Goal: Task Accomplishment & Management: Manage account settings

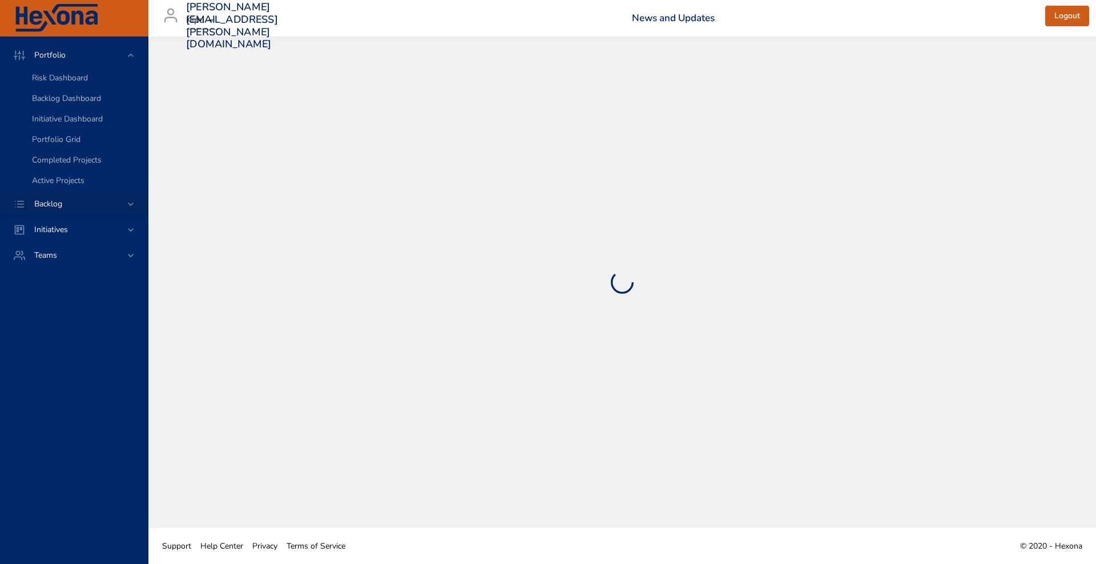
click at [75, 203] on div "Backlog" at bounding box center [75, 204] width 100 height 12
click at [75, 110] on link "Backlog Details" at bounding box center [74, 104] width 148 height 21
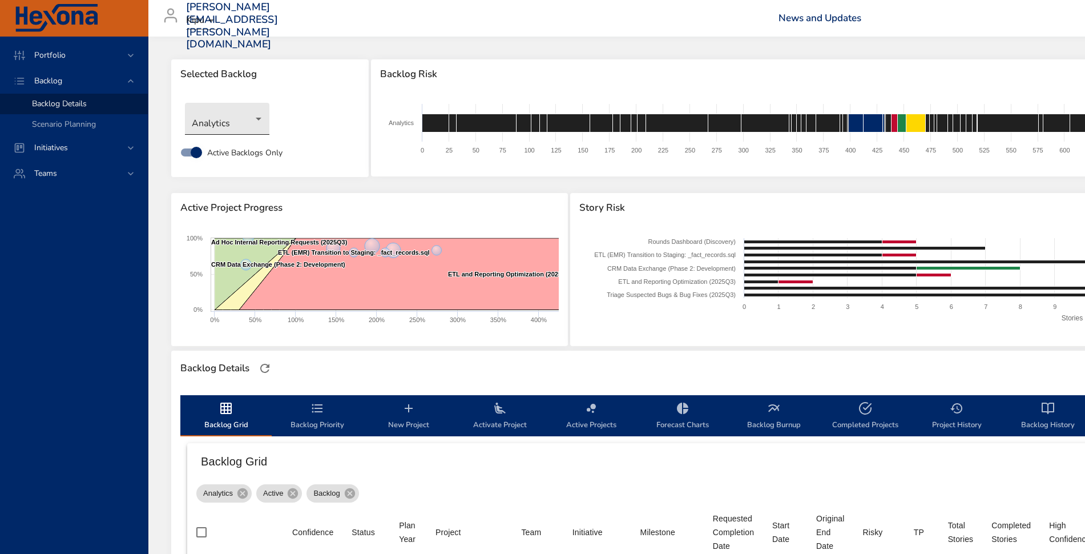
click at [224, 114] on body "Portfolio Backlog Backlog Details Scenario Planning Initiatives Teams [PERSON_N…" at bounding box center [542, 277] width 1085 height 554
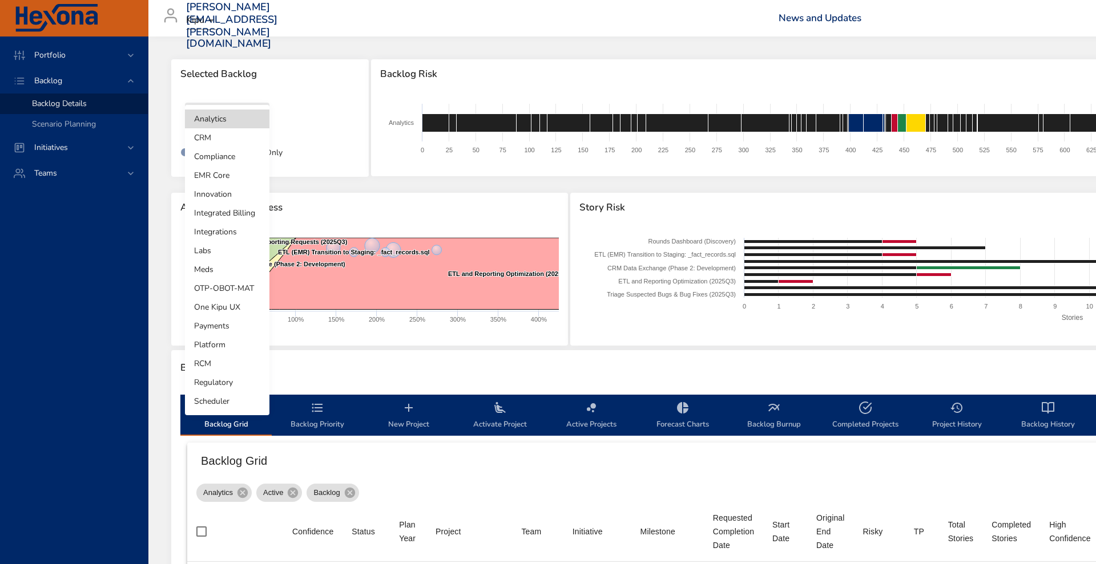
click at [235, 214] on li "Integrated Billing" at bounding box center [227, 213] width 84 height 19
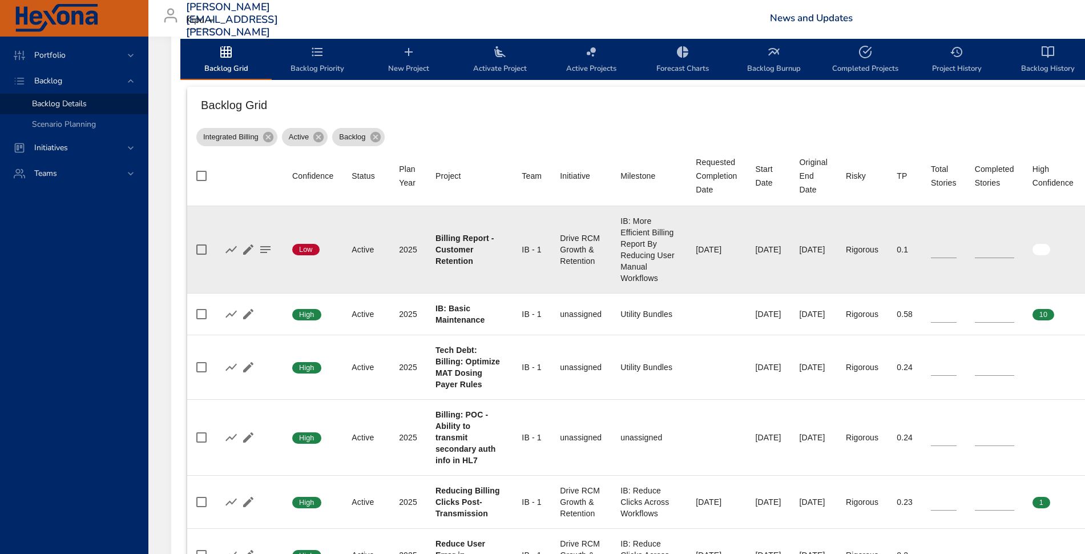
scroll to position [374, 0]
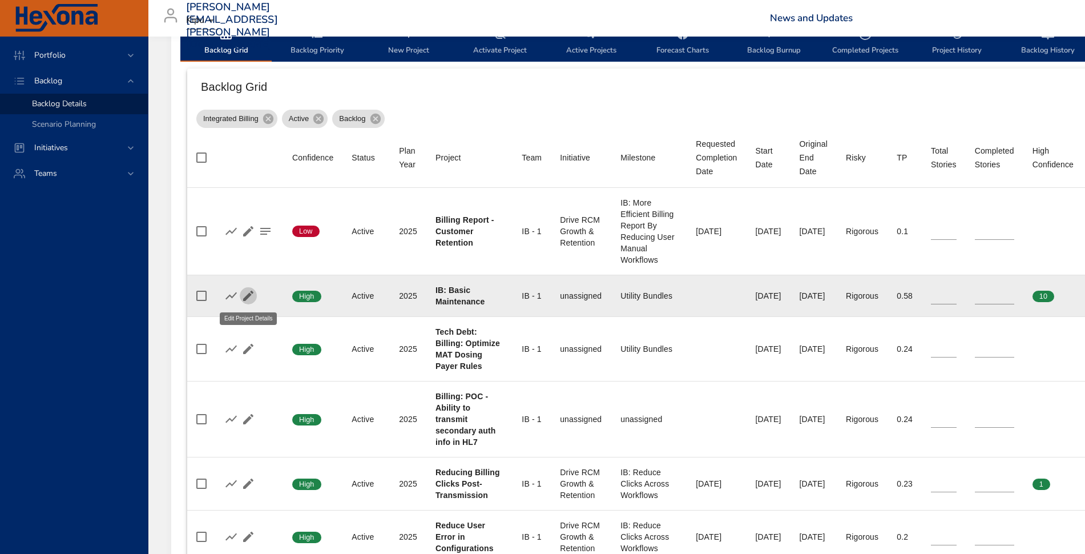
click at [252, 297] on icon "button" at bounding box center [248, 296] width 14 height 14
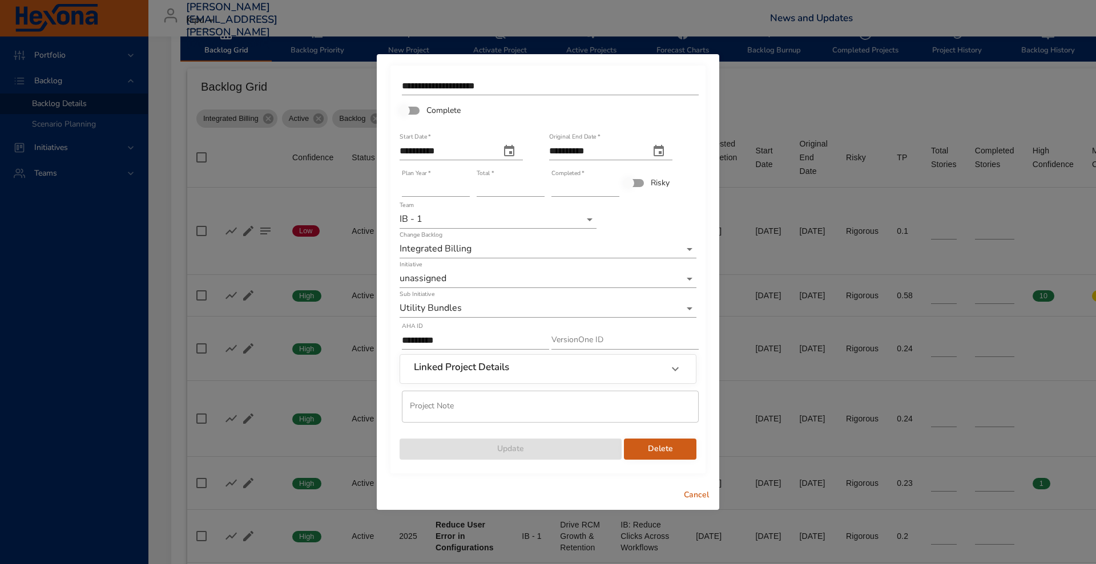
click at [542, 185] on input "**" at bounding box center [511, 188] width 68 height 18
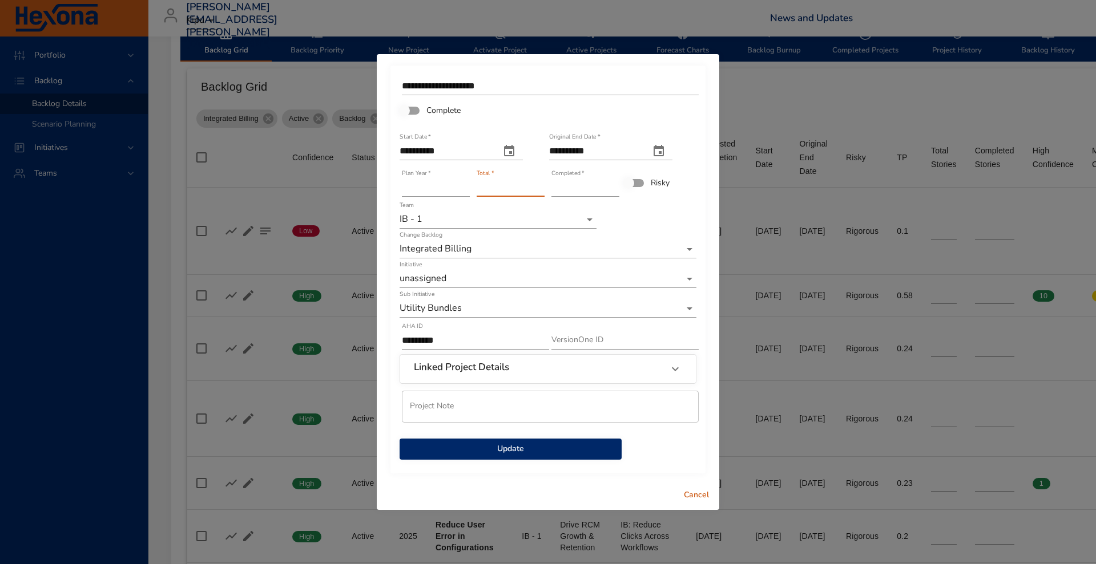
click at [542, 185] on input "**" at bounding box center [511, 188] width 68 height 18
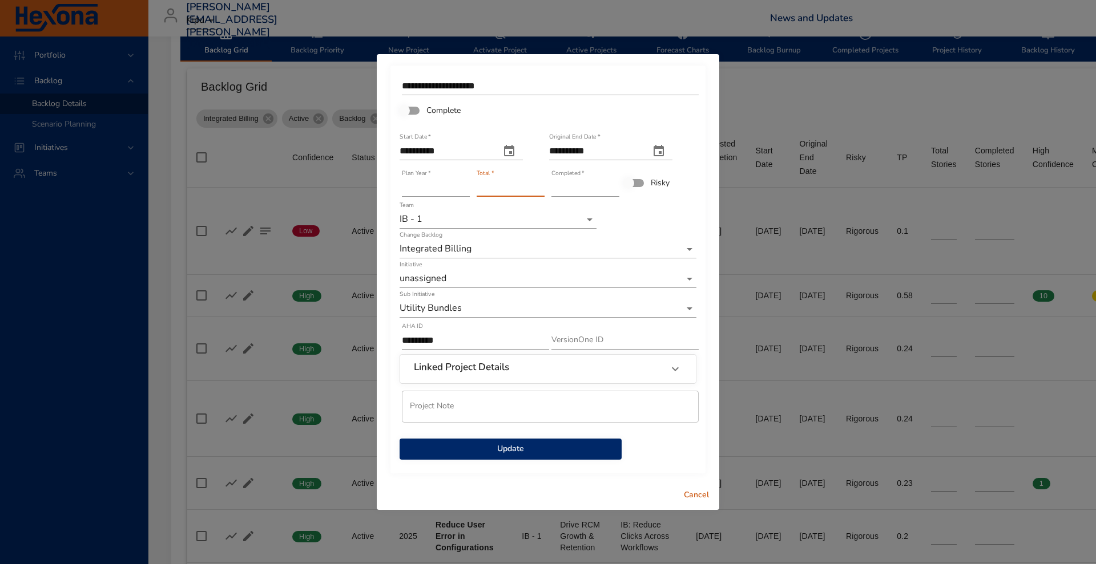
click at [542, 185] on input "**" at bounding box center [511, 188] width 68 height 18
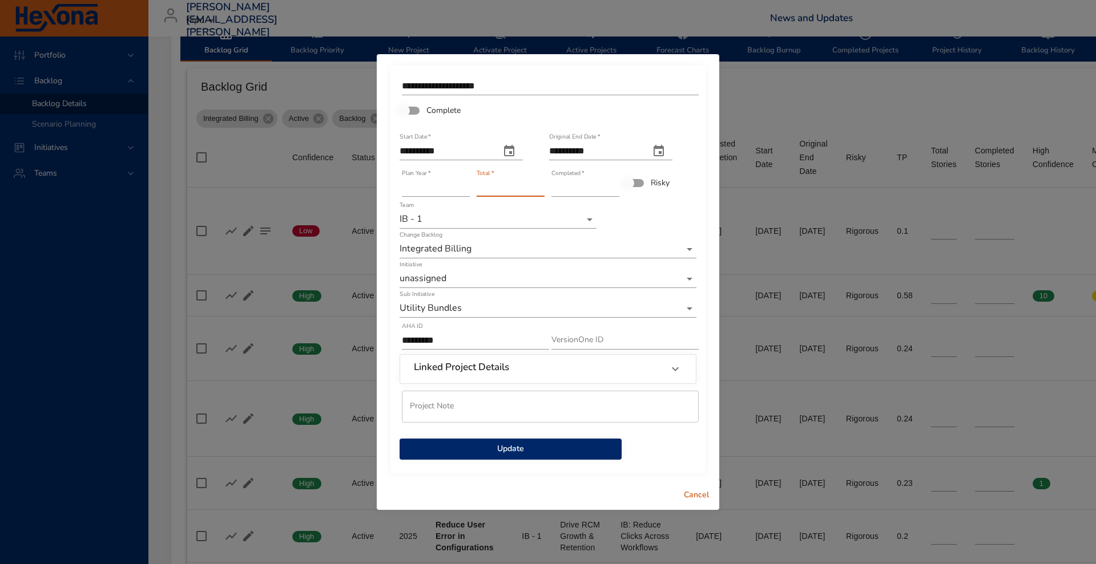
click at [542, 185] on input "**" at bounding box center [511, 188] width 68 height 18
type input "**"
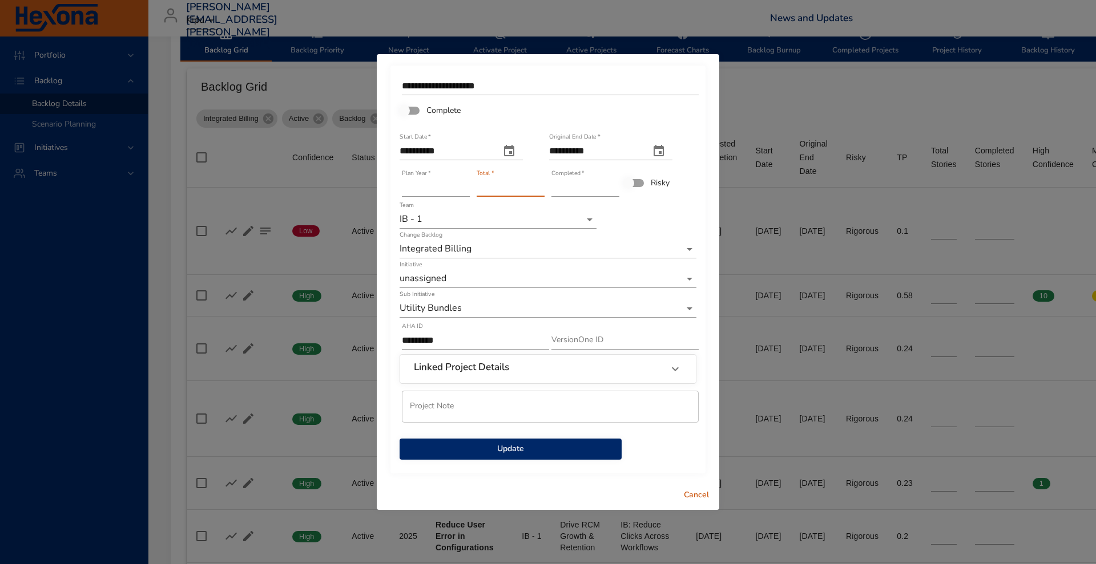
click at [542, 185] on input "**" at bounding box center [511, 188] width 68 height 18
click at [615, 185] on input "**" at bounding box center [585, 188] width 68 height 18
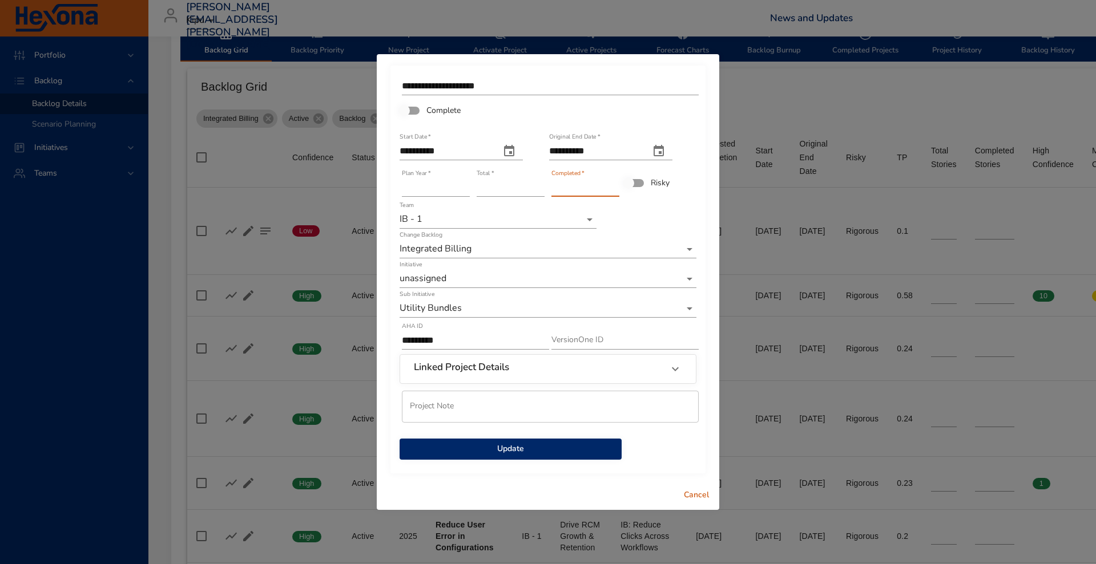
click at [615, 185] on input "**" at bounding box center [585, 188] width 68 height 18
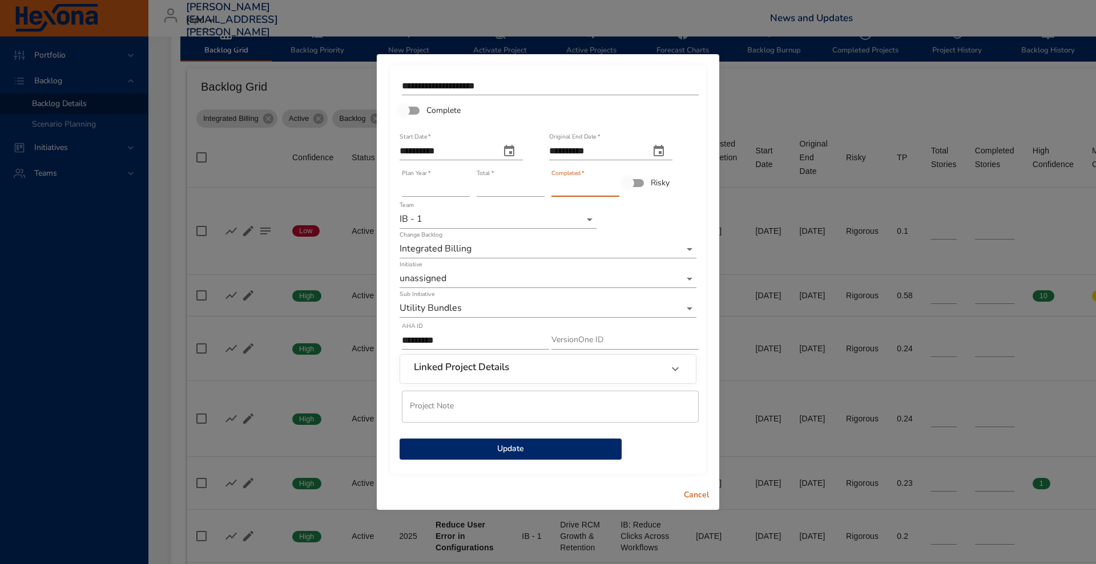
click at [615, 185] on input "**" at bounding box center [585, 188] width 68 height 18
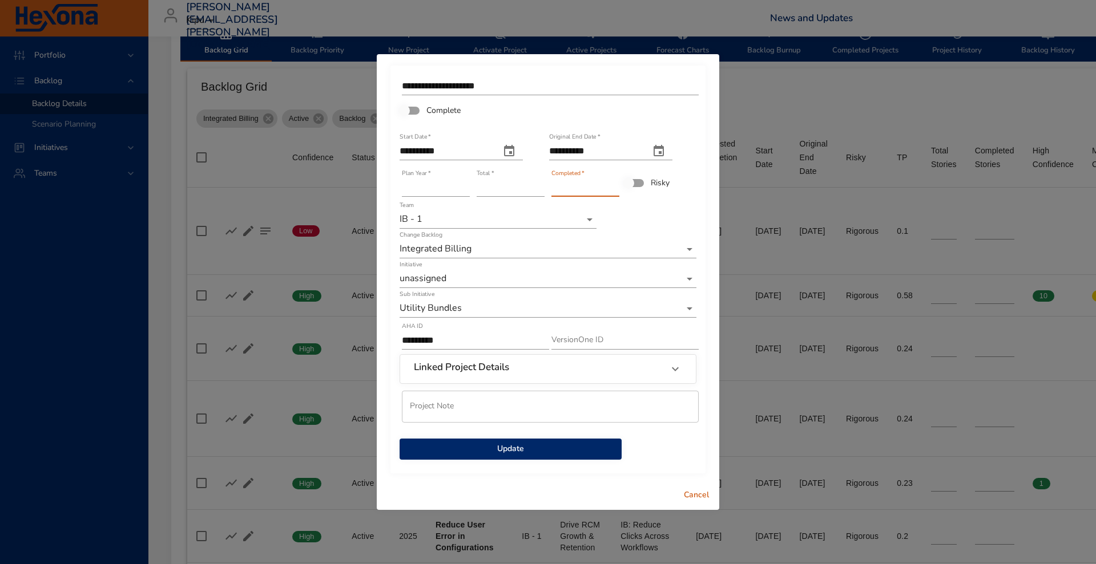
click at [615, 185] on input "**" at bounding box center [585, 188] width 68 height 18
type input "**"
click at [615, 185] on input "**" at bounding box center [585, 188] width 68 height 18
click at [552, 450] on span "Update" at bounding box center [511, 449] width 204 height 14
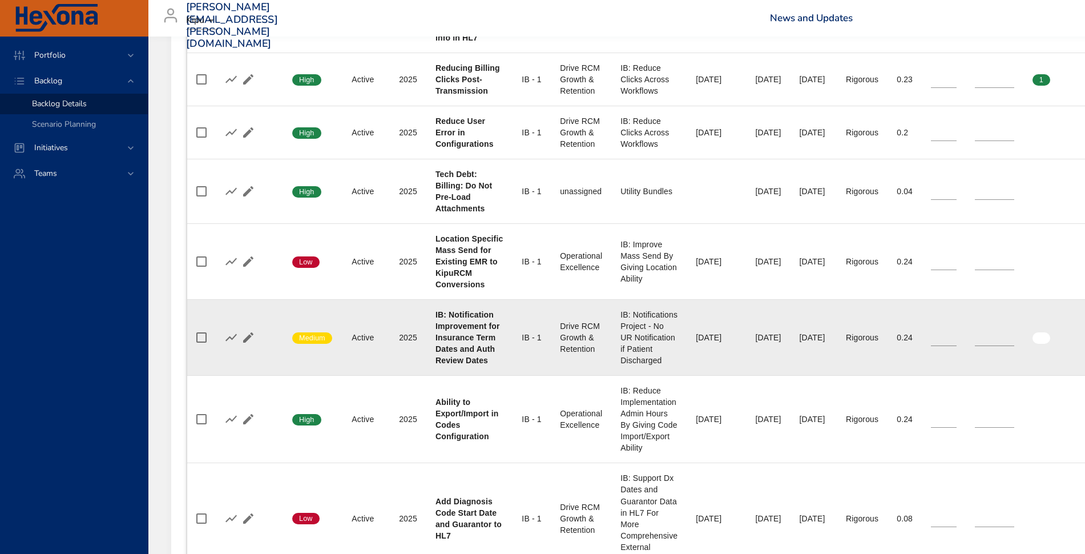
scroll to position [778, 0]
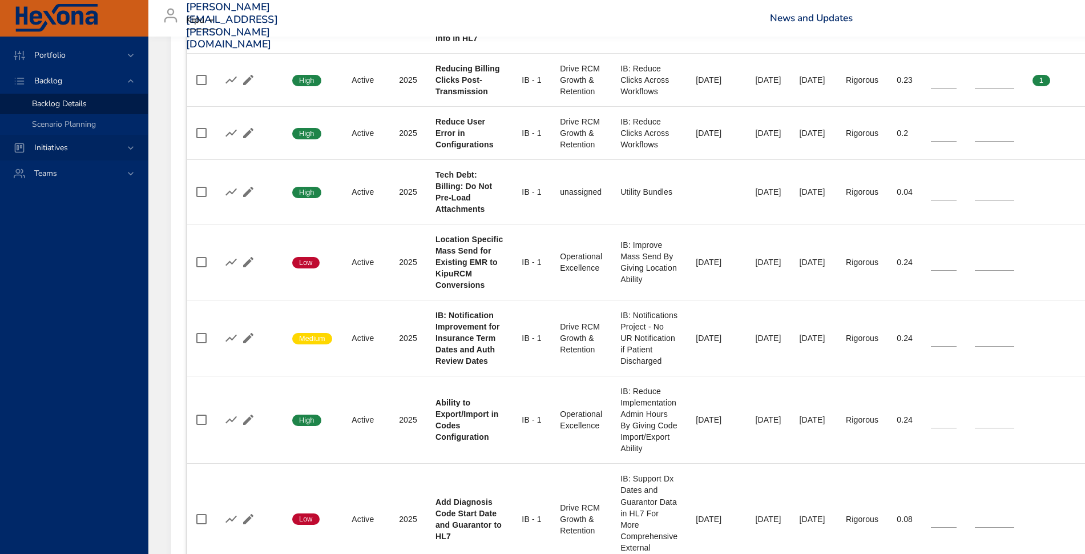
click at [72, 148] on span "Initiatives" at bounding box center [51, 147] width 52 height 11
click at [66, 155] on div "Milestone Details" at bounding box center [85, 149] width 107 height 11
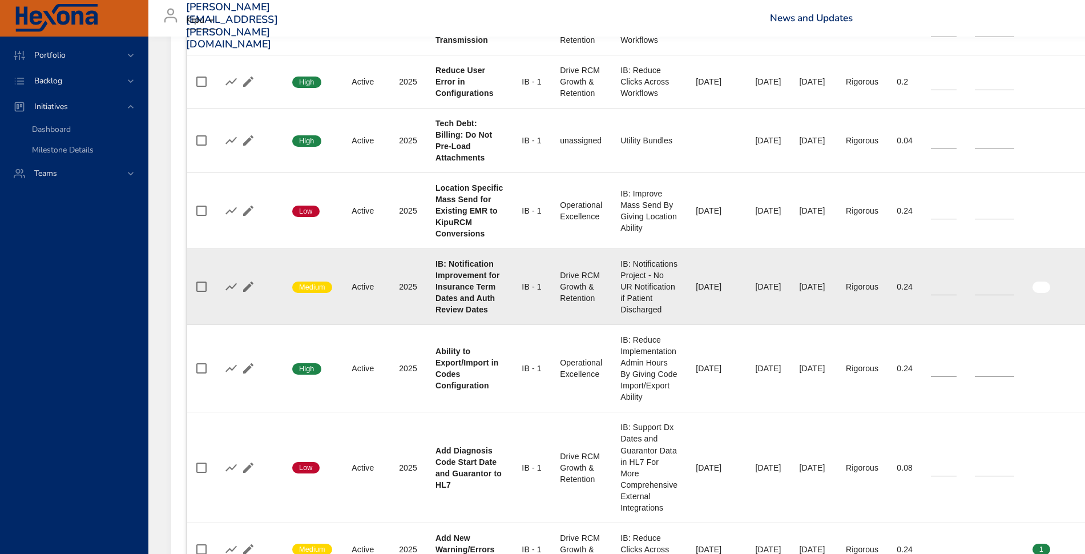
scroll to position [828, 0]
click at [417, 326] on td "Plan Year [DATE]" at bounding box center [408, 288] width 37 height 76
click at [424, 326] on td "Plan Year [DATE]" at bounding box center [408, 288] width 37 height 76
click at [247, 293] on icon "button" at bounding box center [248, 287] width 10 height 10
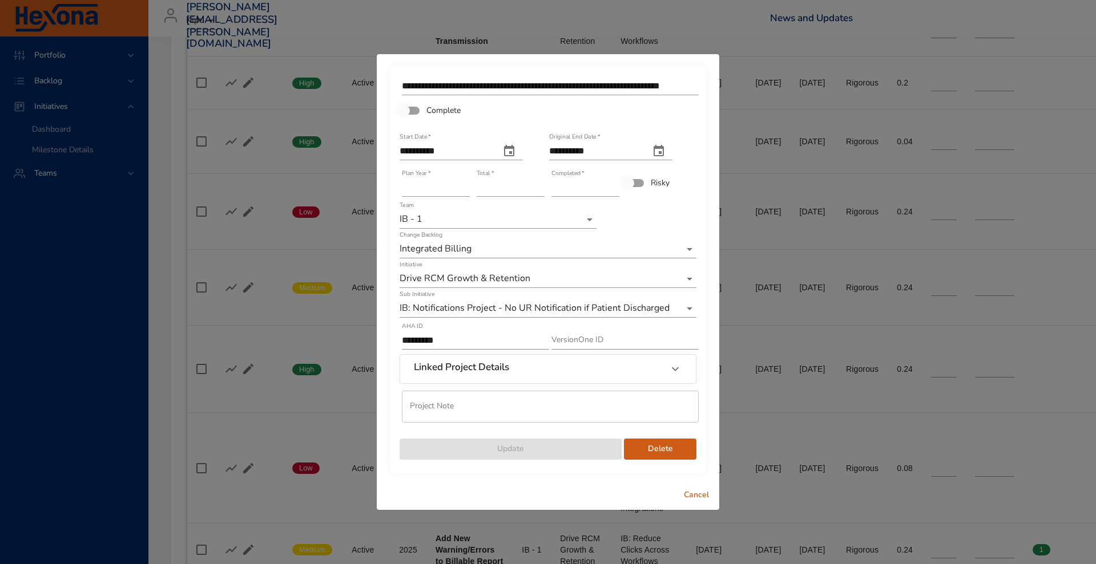
type input "*"
click at [615, 184] on input "*" at bounding box center [585, 188] width 68 height 18
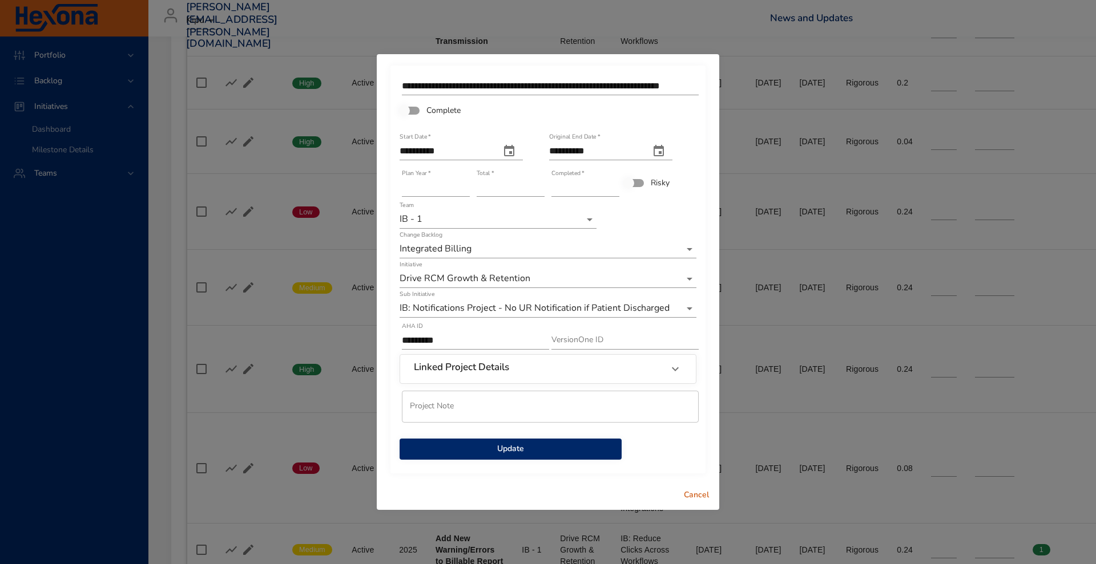
click at [487, 450] on span "Update" at bounding box center [511, 449] width 204 height 14
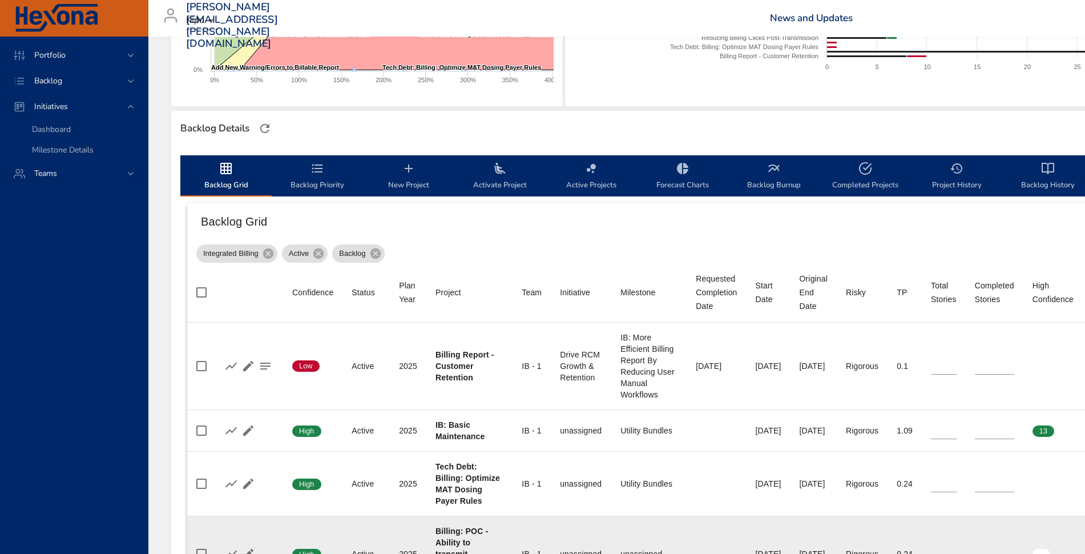
scroll to position [221, 0]
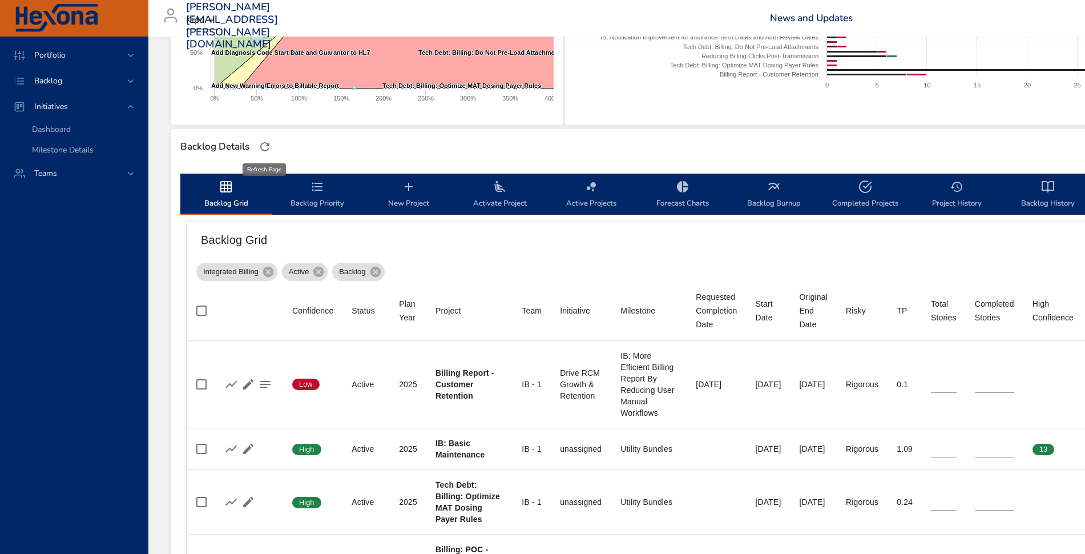
click at [258, 148] on icon "button" at bounding box center [265, 147] width 14 height 14
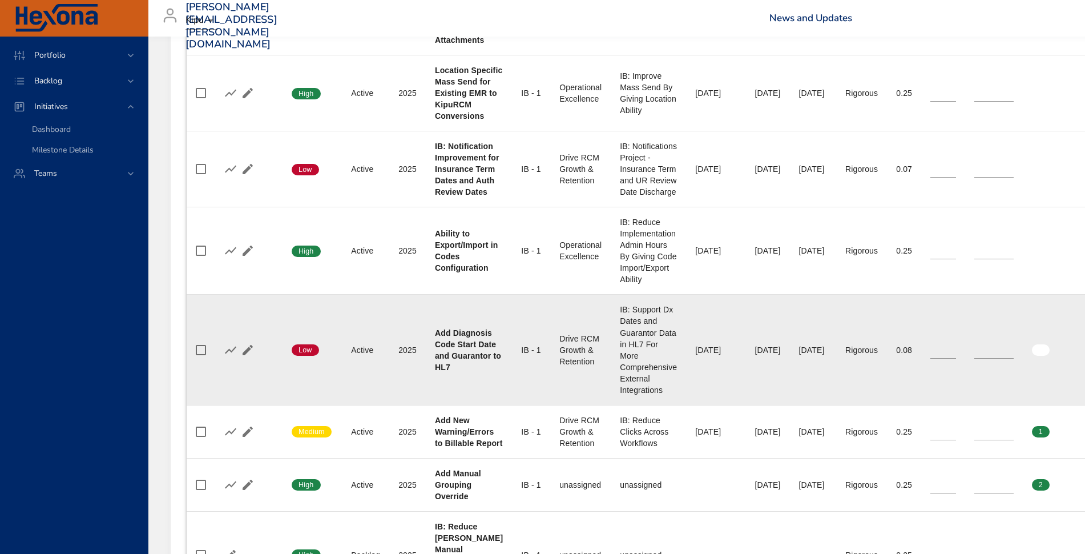
scroll to position [995, 1]
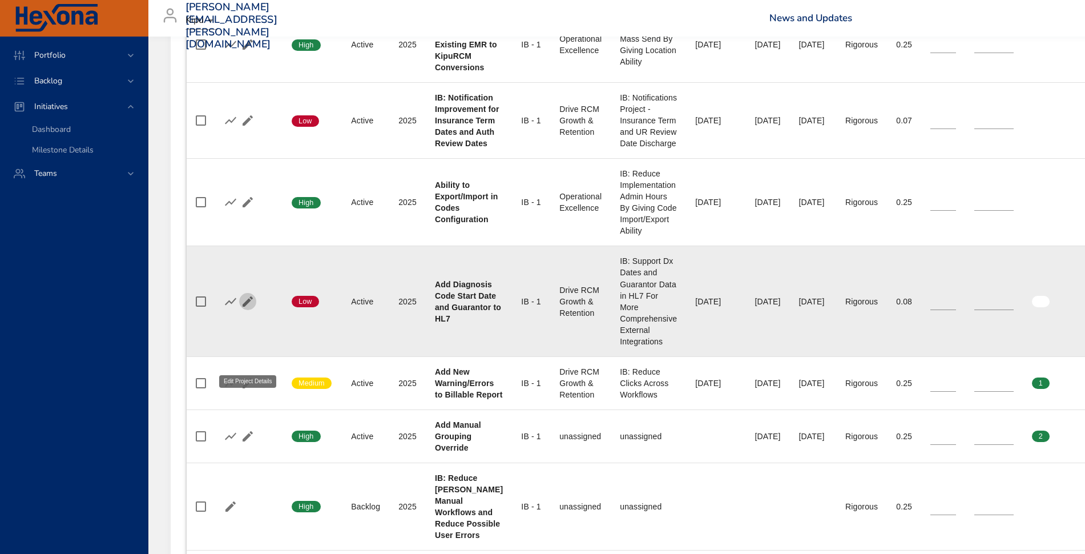
click at [248, 306] on icon "button" at bounding box center [248, 301] width 10 height 10
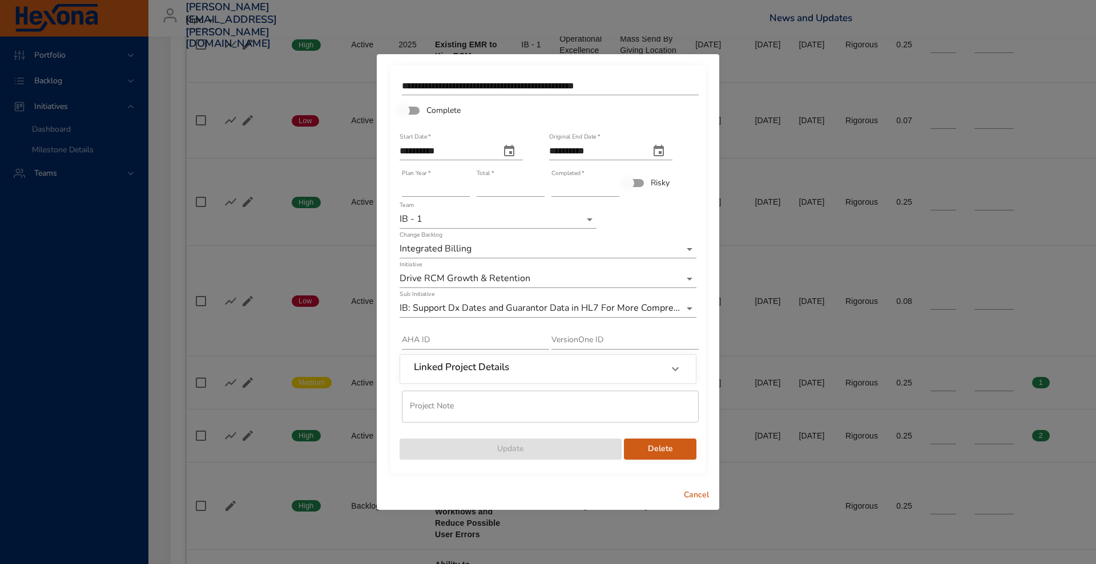
click at [672, 143] on button "original end date" at bounding box center [658, 151] width 27 height 27
click at [535, 316] on p "31" at bounding box center [533, 319] width 9 height 11
type input "**********"
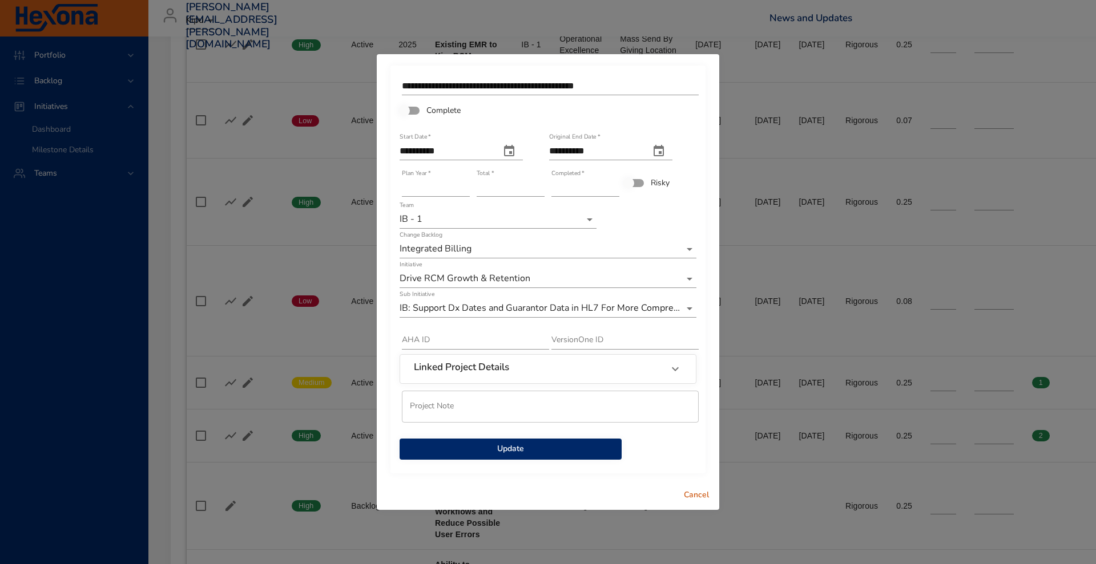
click at [552, 451] on span "Update" at bounding box center [511, 449] width 204 height 14
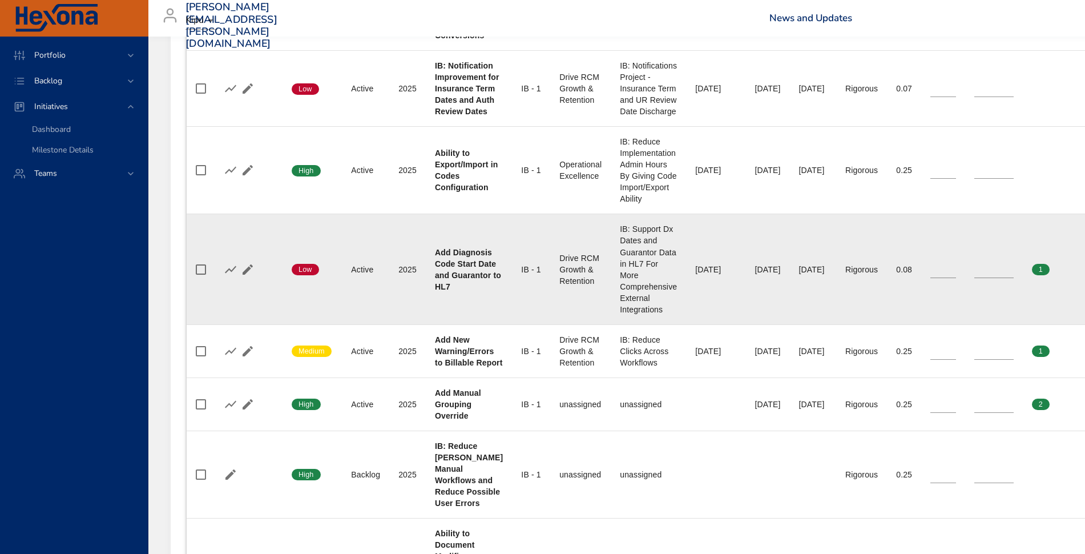
scroll to position [1029, 1]
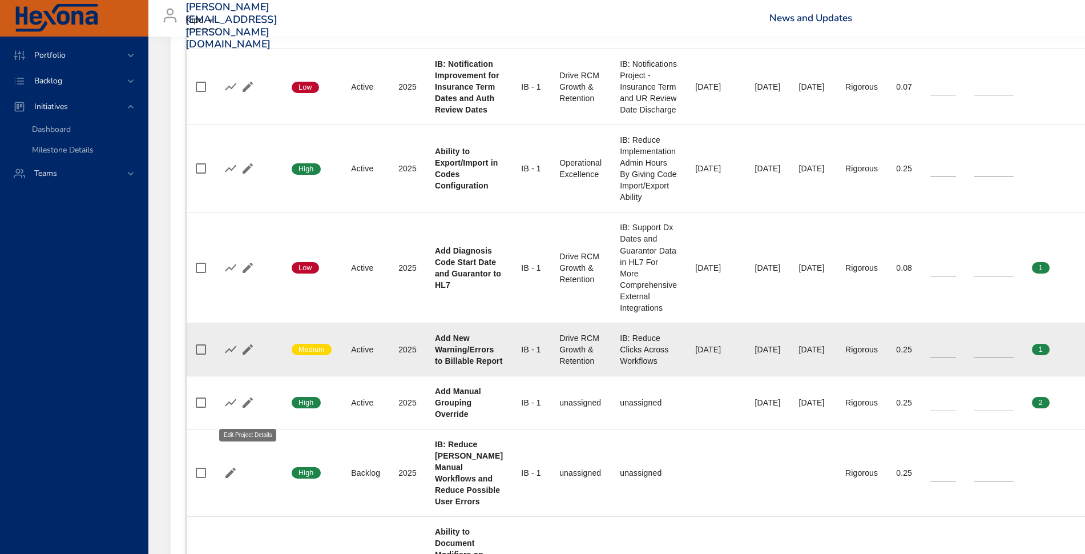
click at [245, 356] on icon "button" at bounding box center [248, 349] width 14 height 14
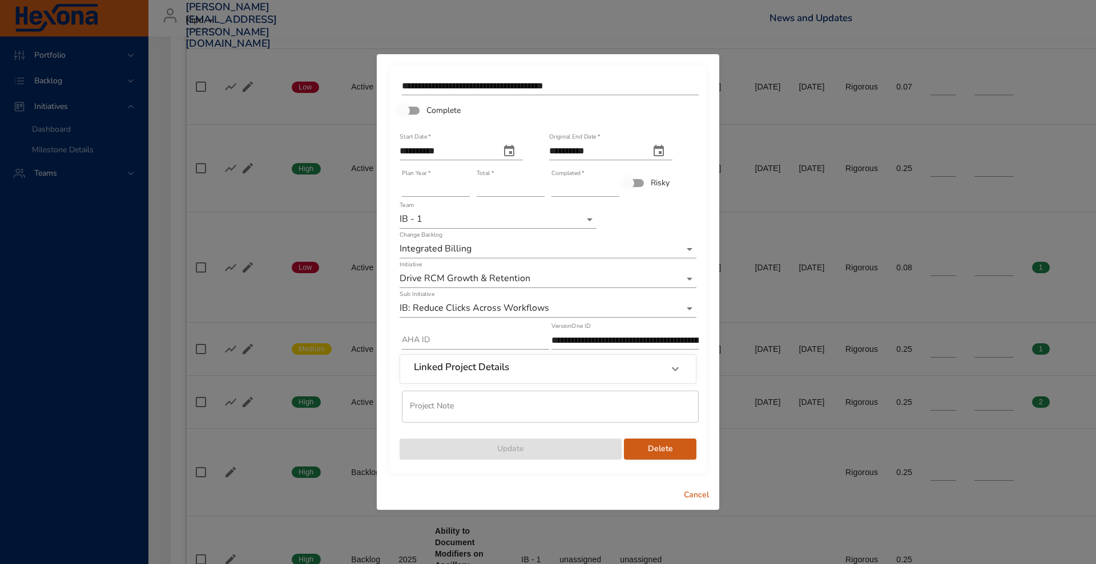
click at [672, 142] on button "original end date" at bounding box center [658, 151] width 27 height 27
click at [538, 316] on p "31" at bounding box center [533, 319] width 9 height 11
type input "**********"
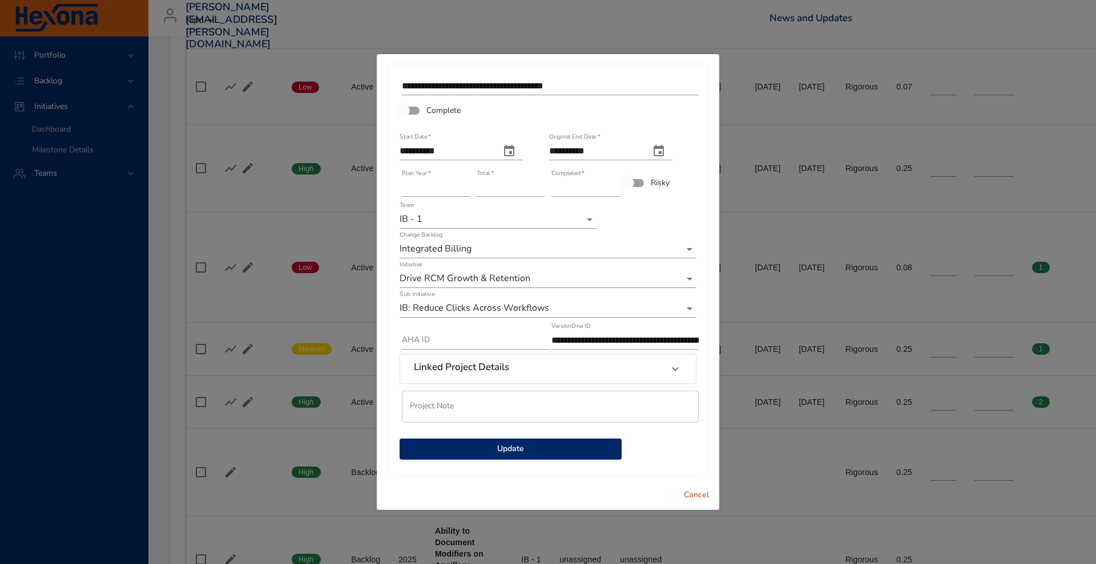
click at [514, 446] on span "Update" at bounding box center [511, 449] width 204 height 14
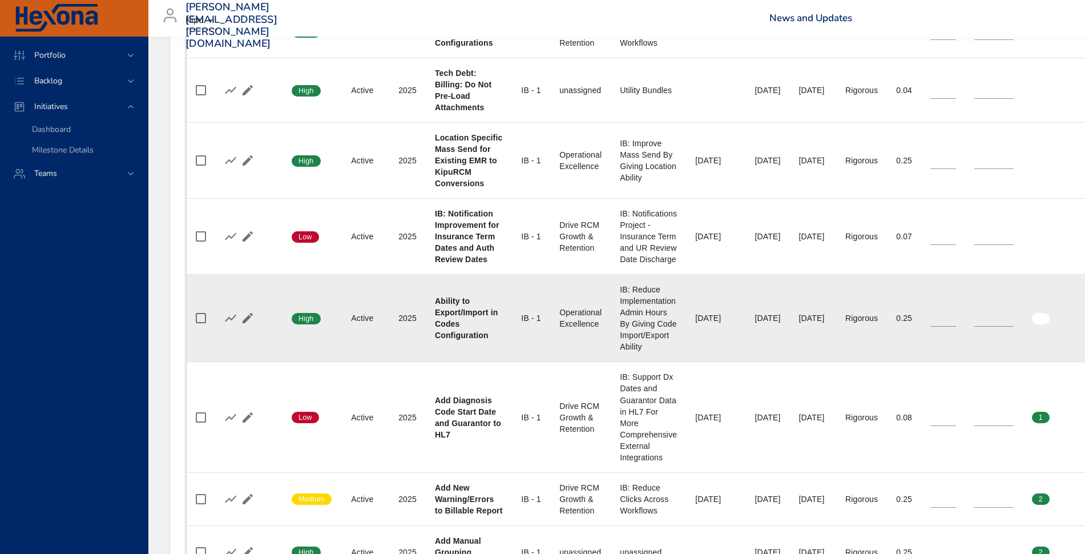
scroll to position [881, 1]
click at [245, 322] on icon "button" at bounding box center [248, 317] width 10 height 10
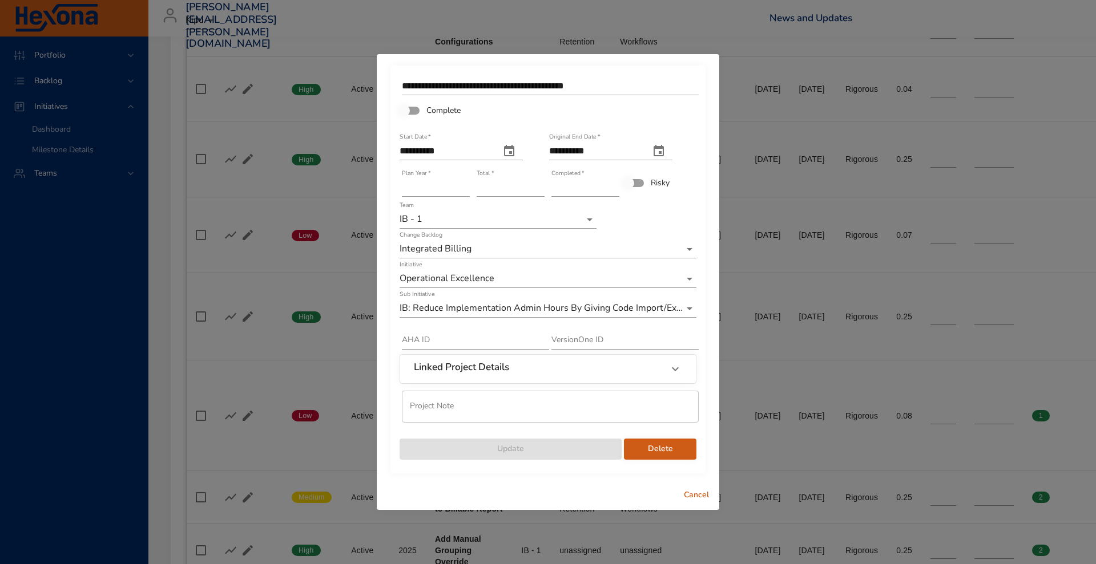
click at [665, 152] on icon "original end date" at bounding box center [659, 151] width 14 height 14
click at [534, 317] on p "31" at bounding box center [533, 319] width 9 height 11
type input "**********"
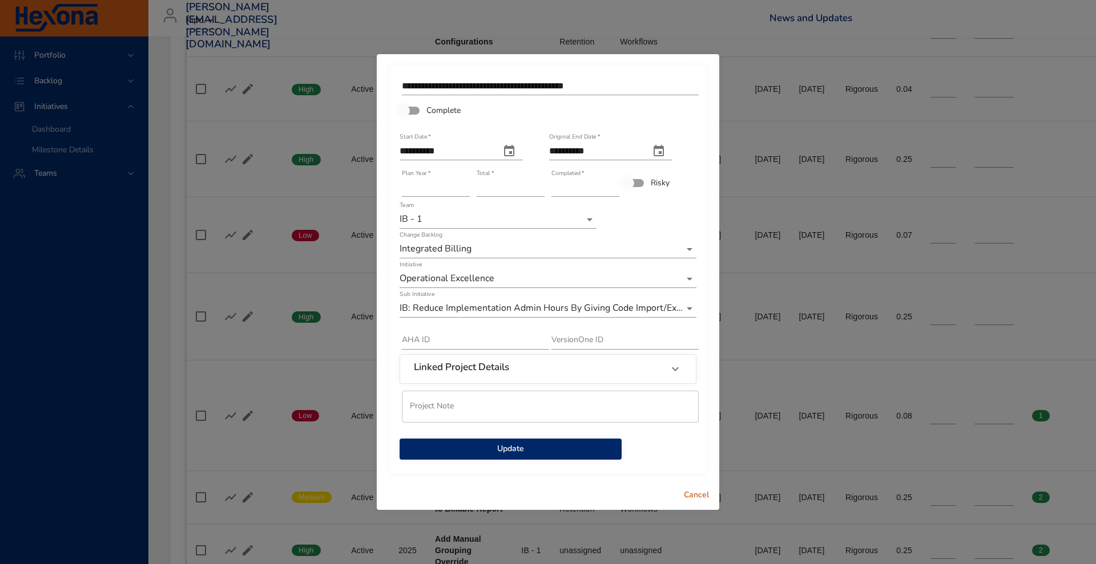
click at [537, 441] on button "Update" at bounding box center [510, 449] width 222 height 21
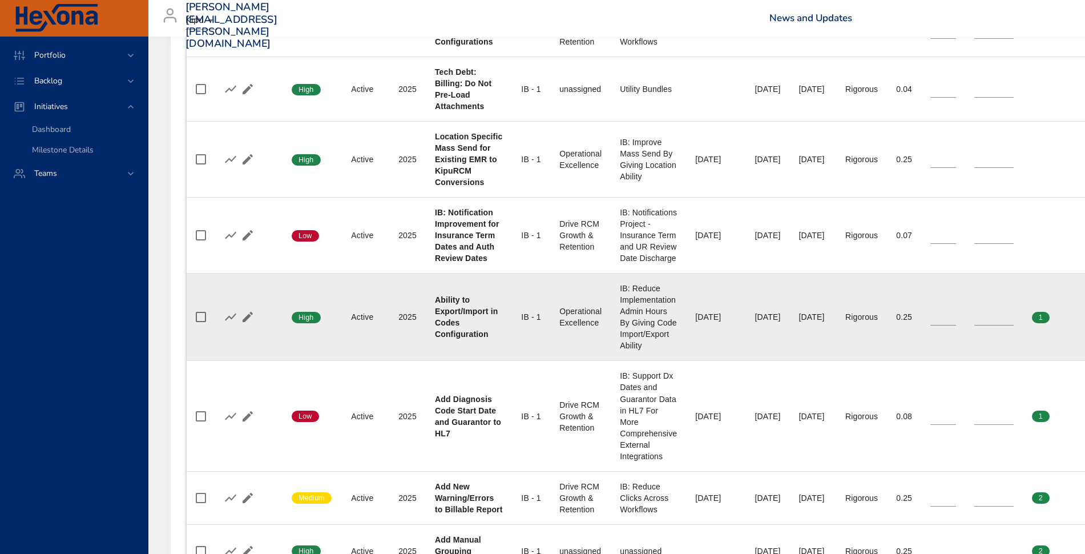
scroll to position [811, 1]
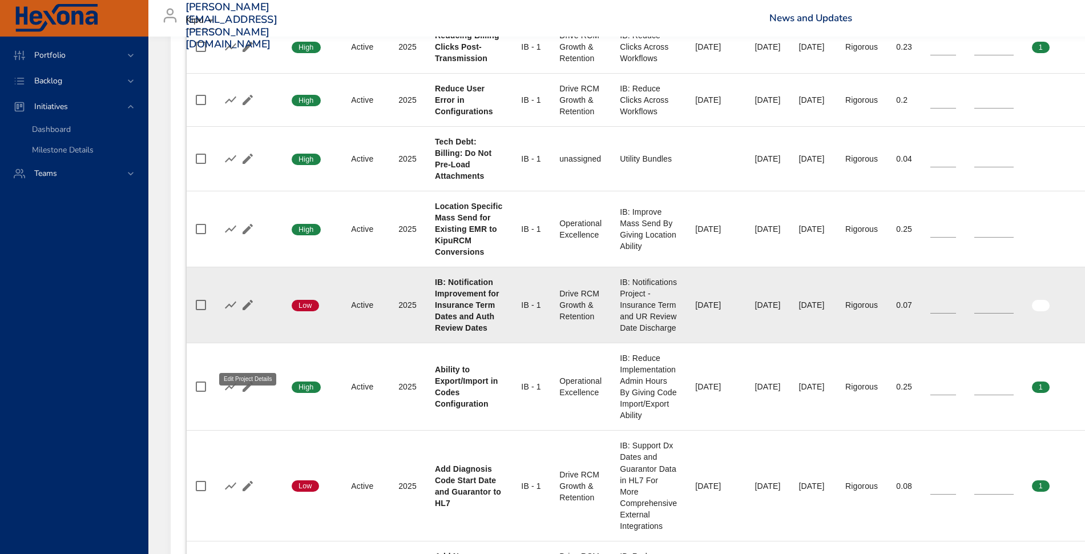
click at [252, 310] on icon "button" at bounding box center [248, 305] width 10 height 10
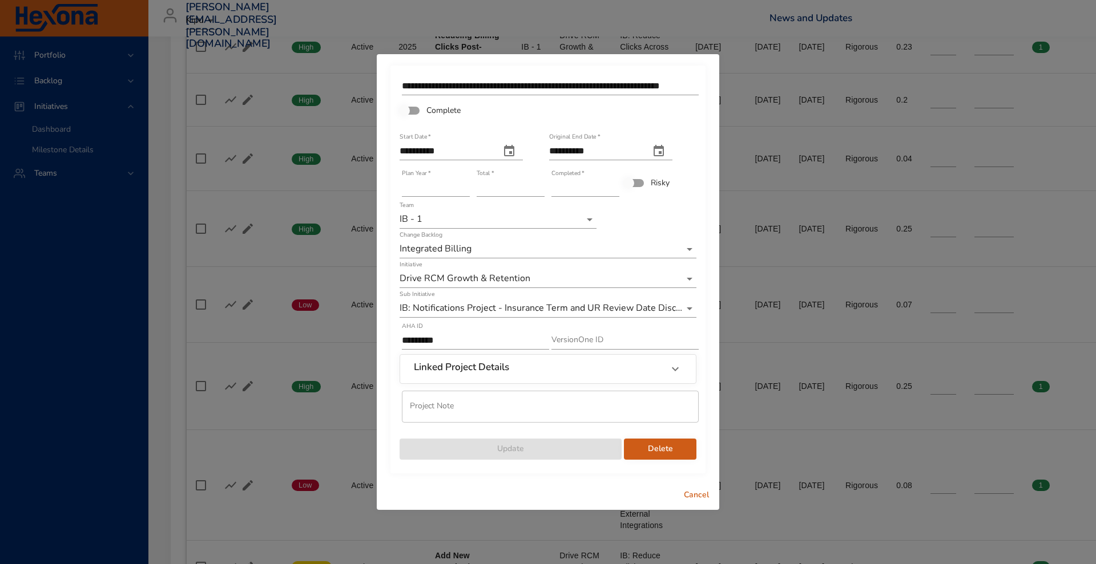
click at [664, 152] on icon "original end date" at bounding box center [658, 150] width 10 height 11
click at [645, 489] on div at bounding box center [548, 282] width 1096 height 564
click at [697, 494] on span "Cancel" at bounding box center [696, 496] width 27 height 14
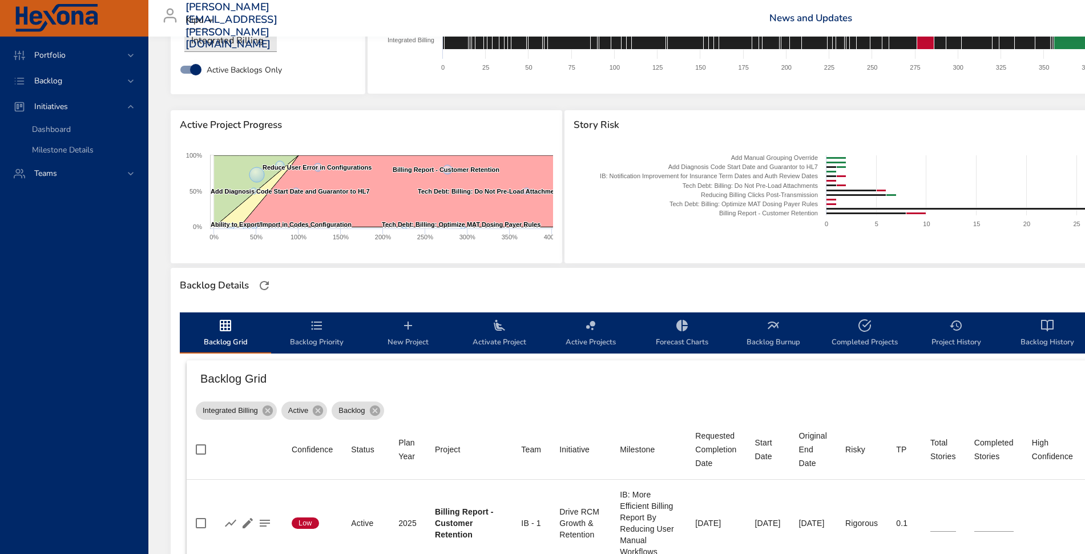
scroll to position [159, 1]
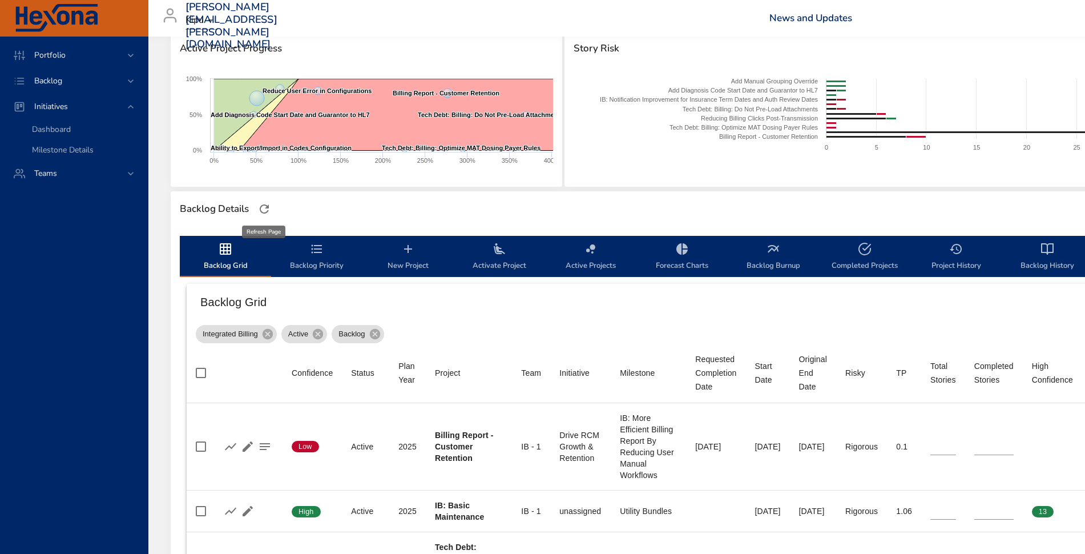
click at [261, 214] on icon "button" at bounding box center [264, 209] width 14 height 14
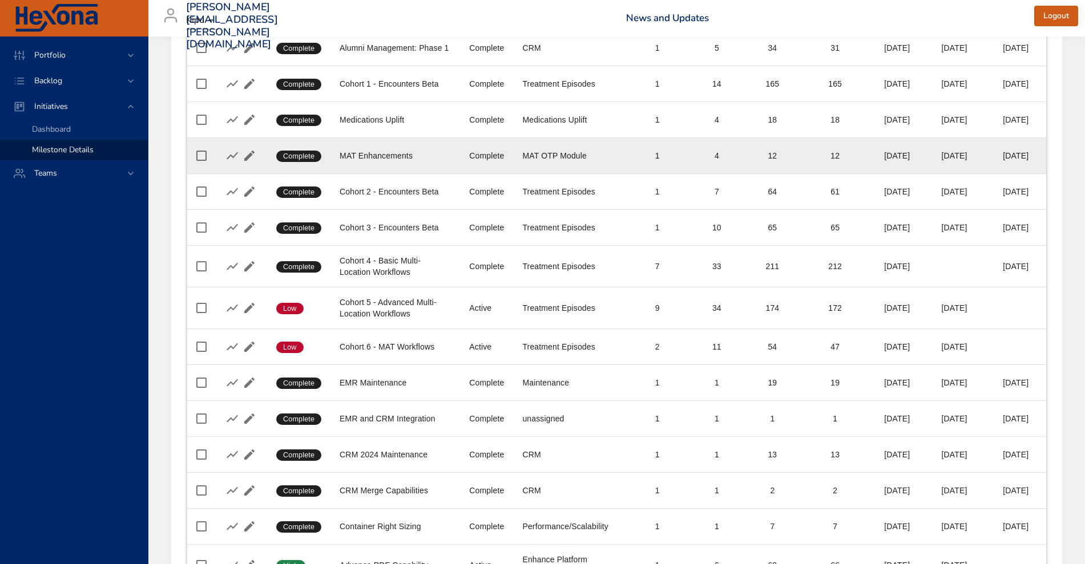
scroll to position [329, 0]
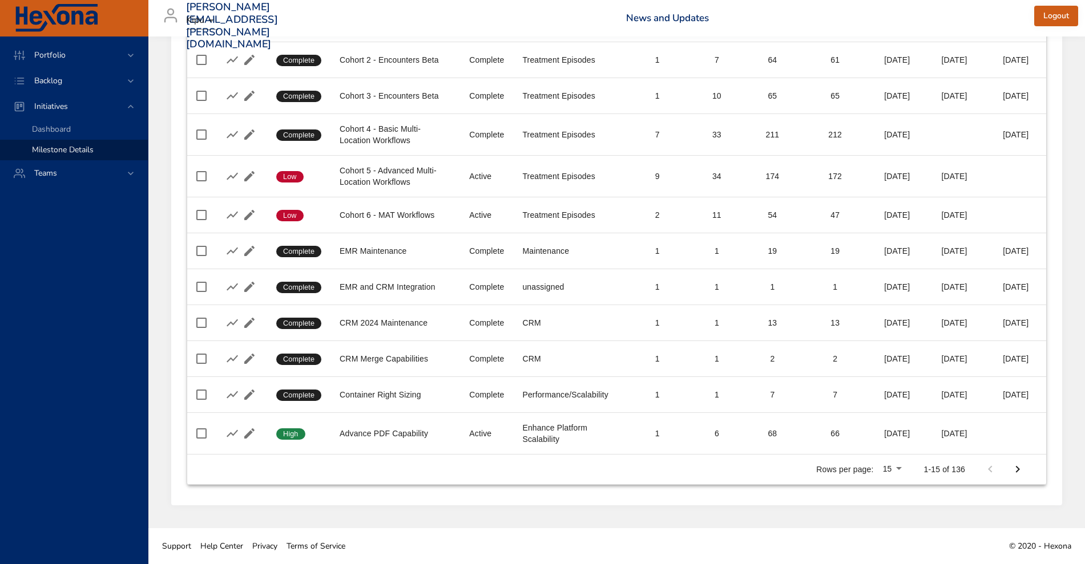
click at [1028, 466] on button "Next Page" at bounding box center [1017, 469] width 27 height 27
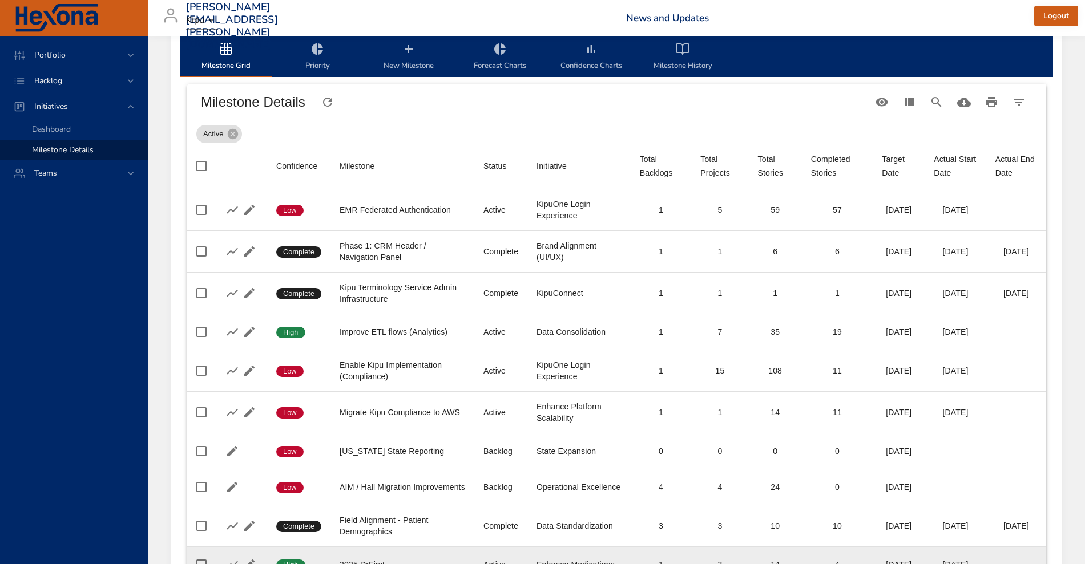
scroll to position [19, 0]
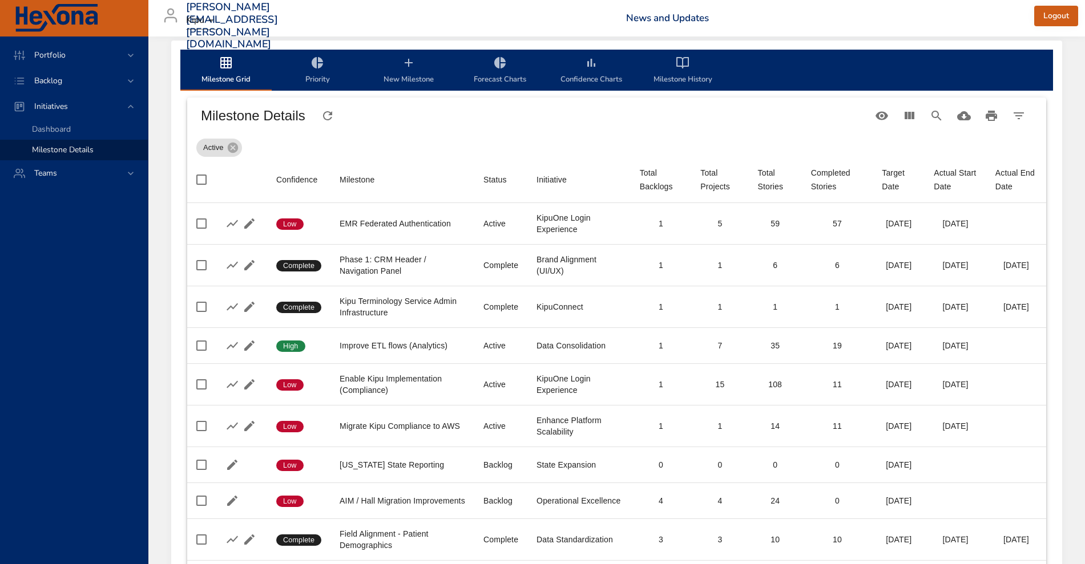
click at [368, 180] on div "Milestone" at bounding box center [357, 180] width 35 height 14
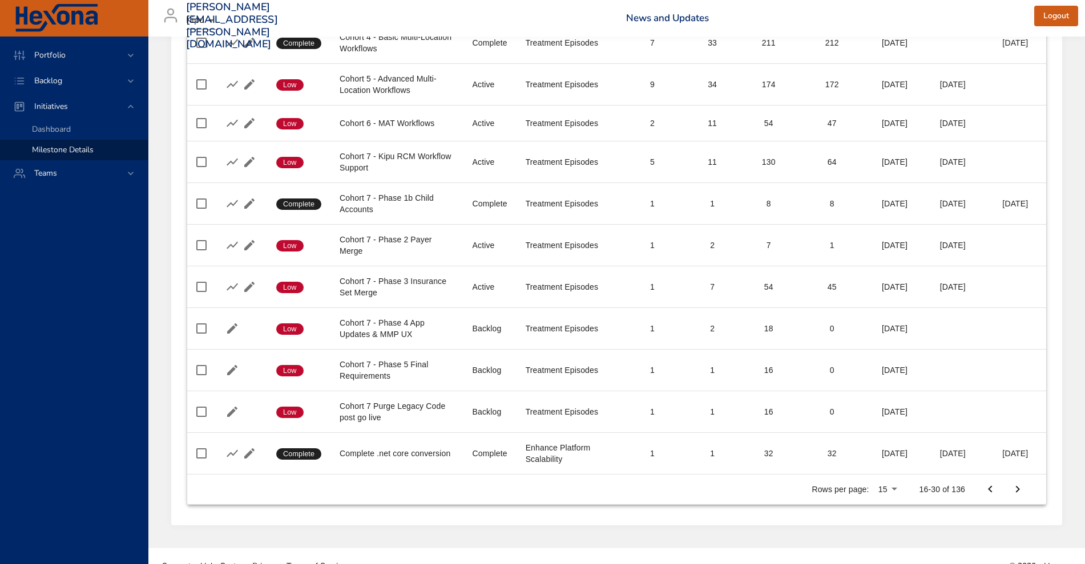
scroll to position [386, 0]
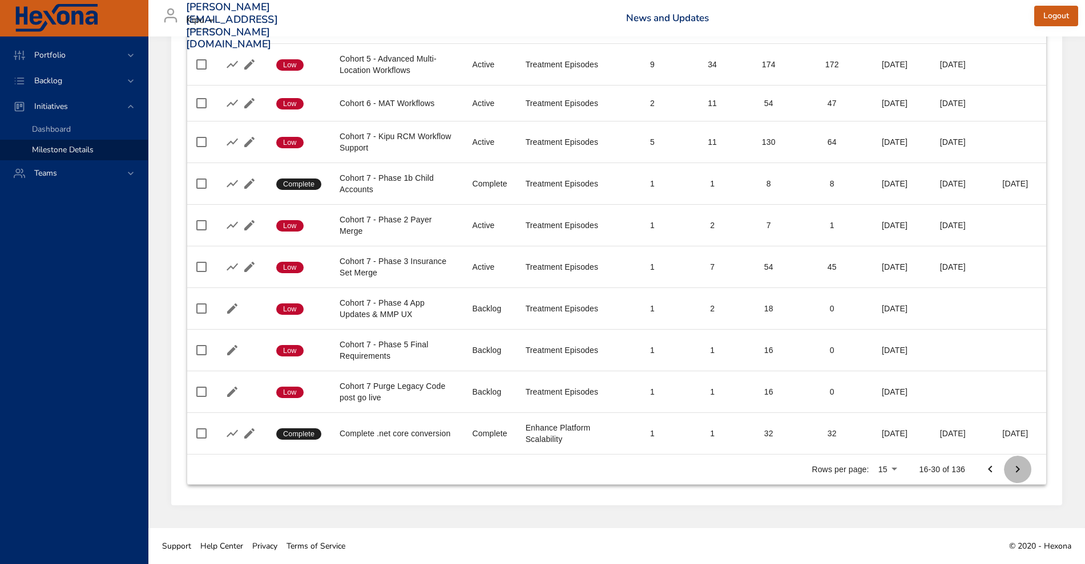
click at [1028, 471] on button "Next Page" at bounding box center [1017, 469] width 27 height 27
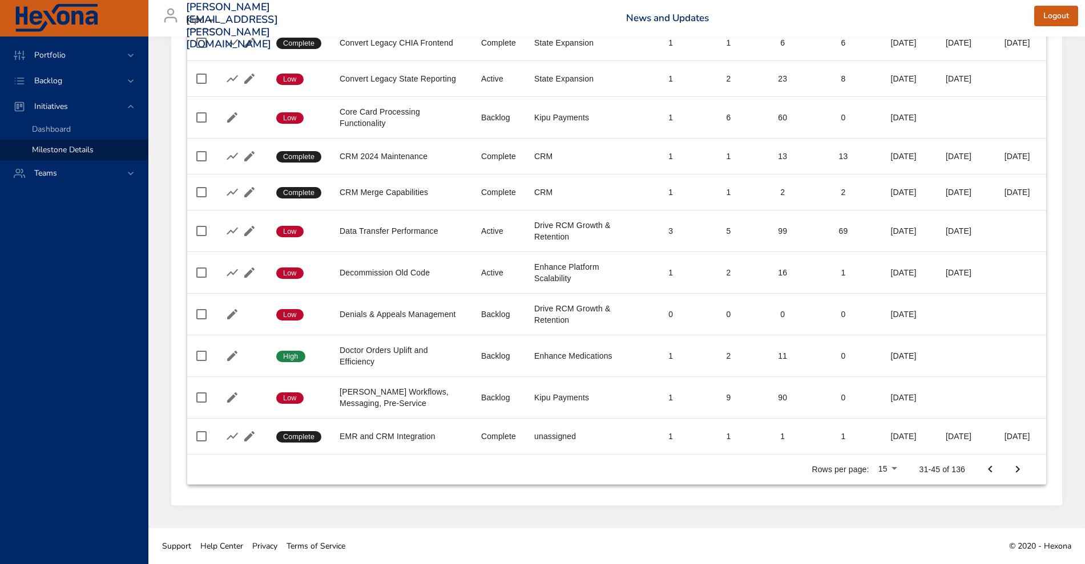
click at [1028, 471] on button "Next Page" at bounding box center [1017, 469] width 27 height 27
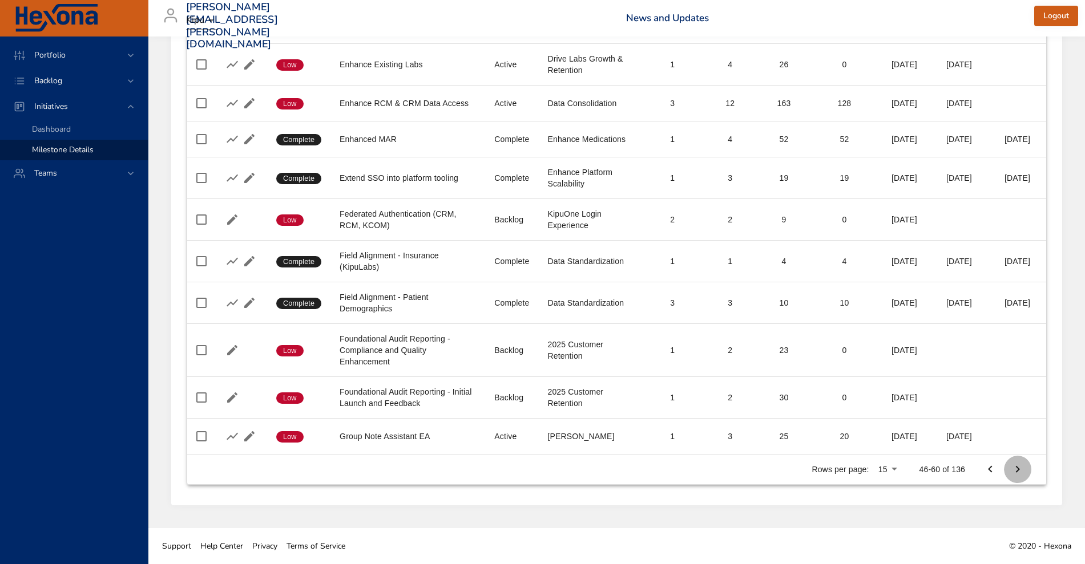
click at [1028, 471] on button "Next Page" at bounding box center [1017, 469] width 27 height 27
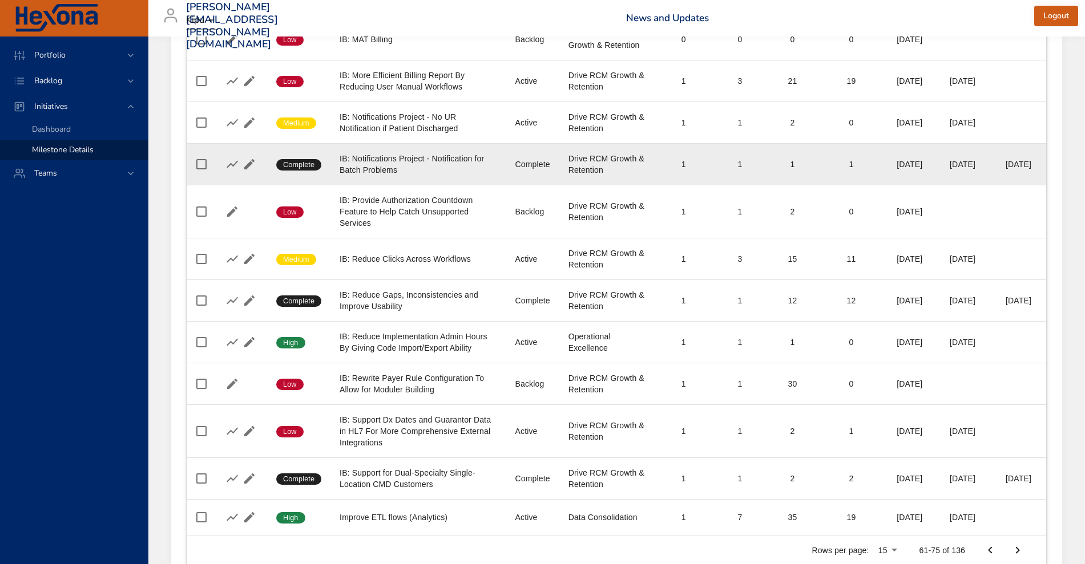
scroll to position [285, 0]
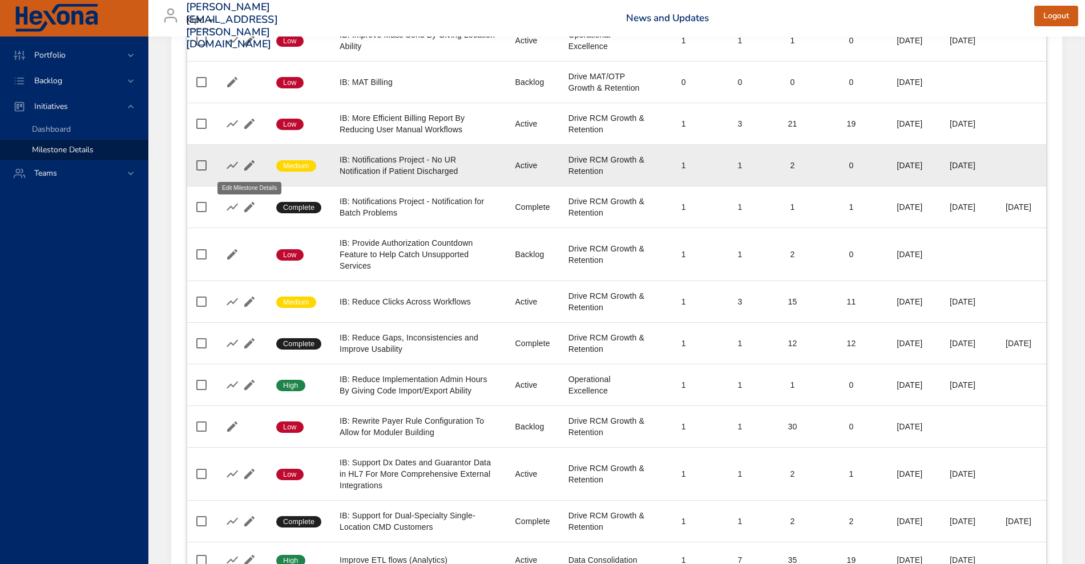
click at [251, 162] on icon "button" at bounding box center [250, 166] width 14 height 14
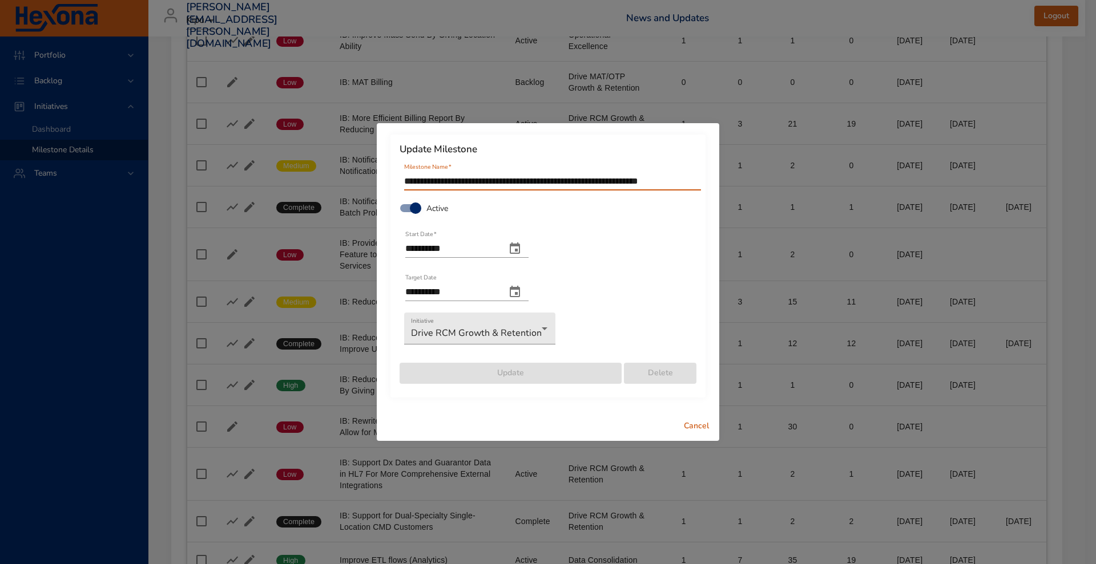
drag, startPoint x: 508, startPoint y: 179, endPoint x: 740, endPoint y: 175, distance: 231.7
click at [740, 175] on div "**********" at bounding box center [548, 282] width 1096 height 564
drag, startPoint x: 508, startPoint y: 185, endPoint x: 772, endPoint y: 176, distance: 263.8
click at [772, 176] on div "**********" at bounding box center [548, 282] width 1096 height 564
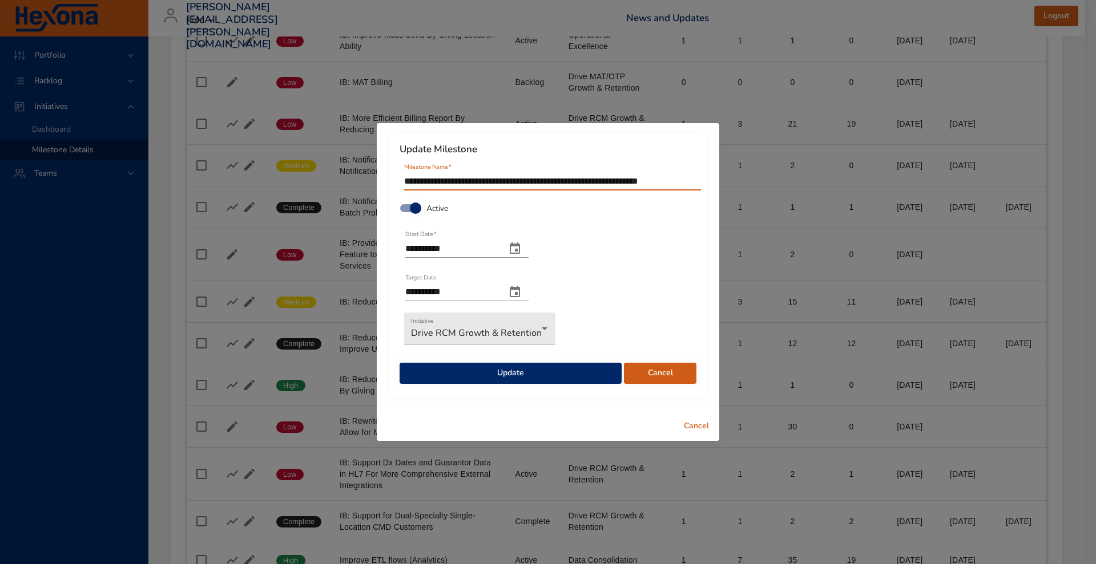
click at [591, 182] on input "**********" at bounding box center [552, 181] width 297 height 18
type input "**********"
click at [524, 367] on span "Update" at bounding box center [511, 373] width 204 height 14
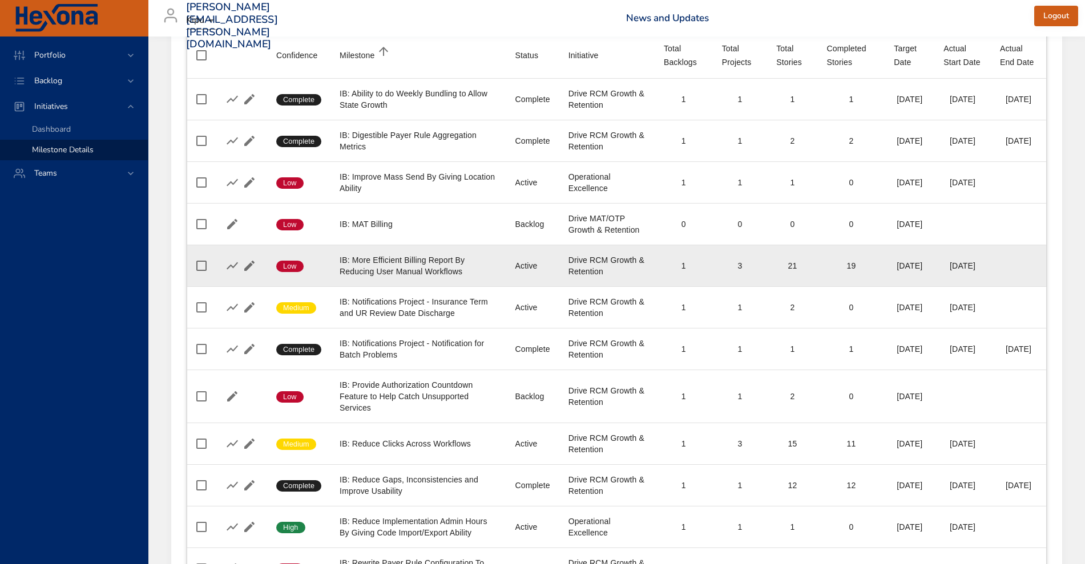
scroll to position [140, 0]
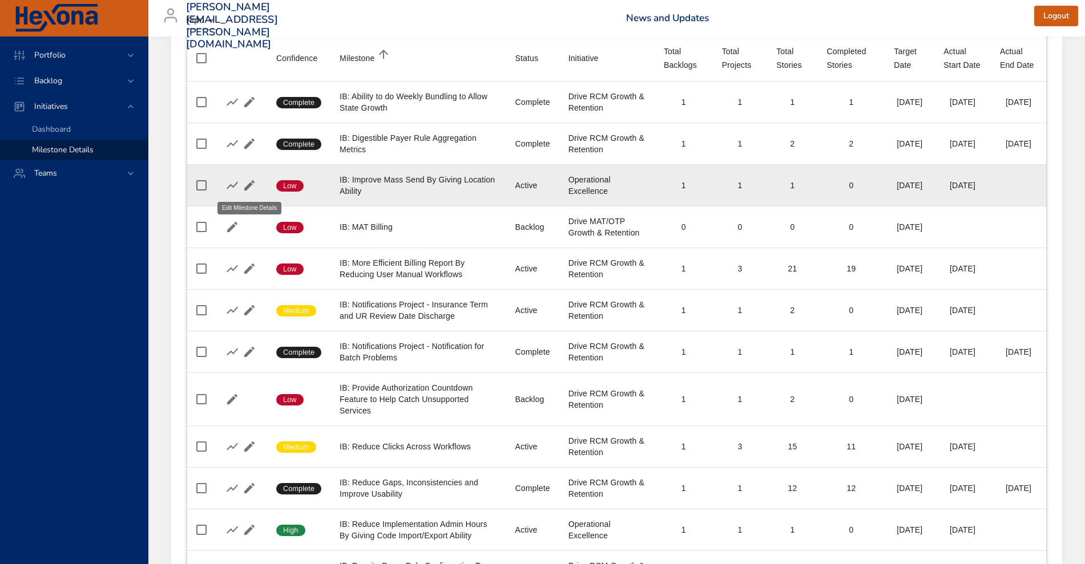
click at [249, 185] on icon "button" at bounding box center [249, 185] width 10 height 10
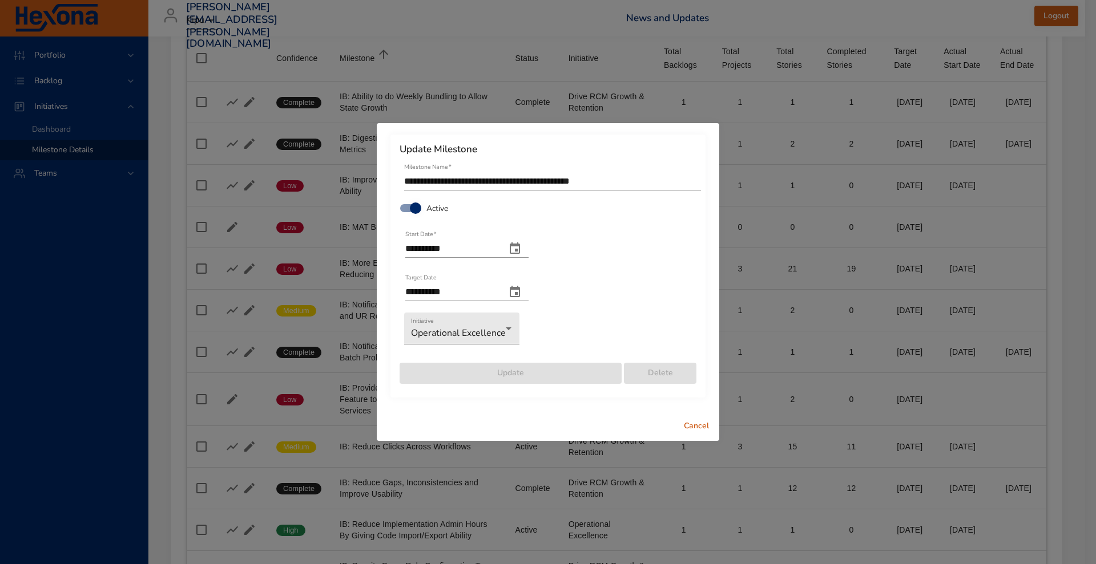
click at [522, 293] on icon "change end date" at bounding box center [515, 292] width 14 height 14
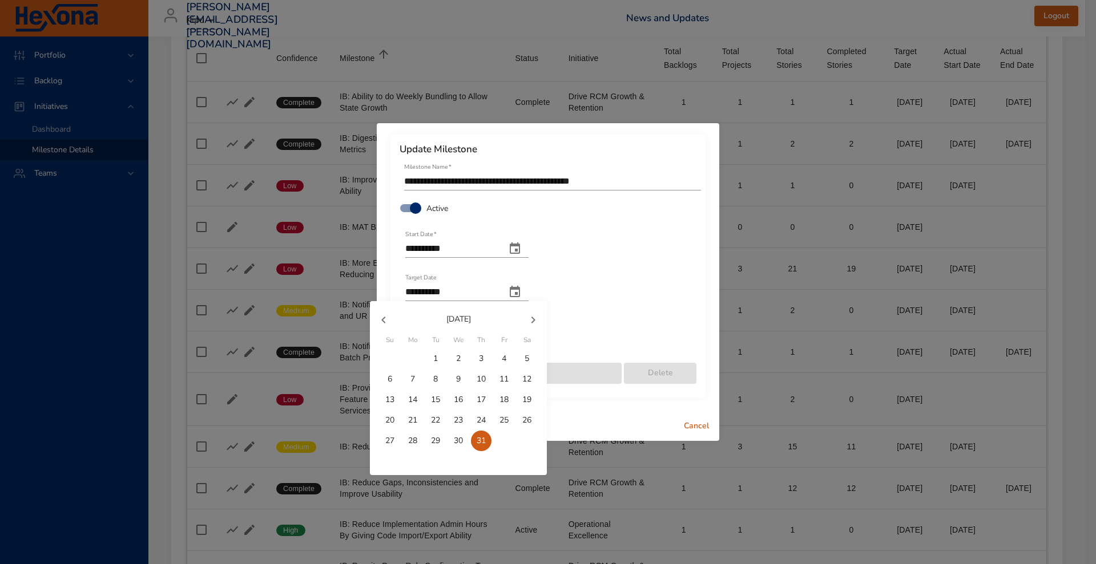
click at [530, 315] on icon "button" at bounding box center [533, 320] width 14 height 14
click at [385, 461] on p "31" at bounding box center [389, 461] width 9 height 11
type input "**********"
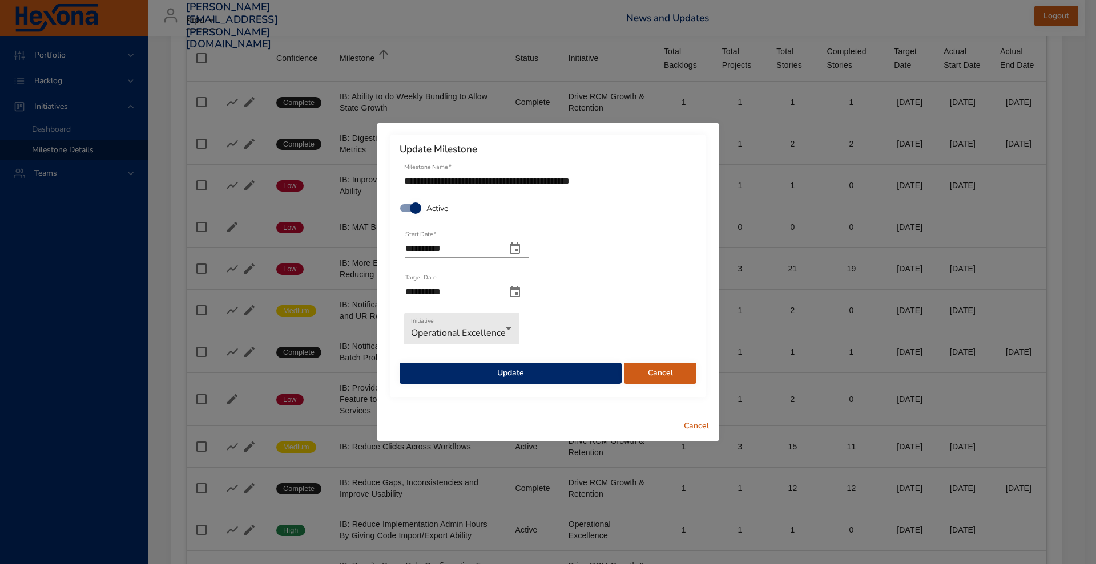
click at [517, 369] on span "Update" at bounding box center [511, 373] width 204 height 14
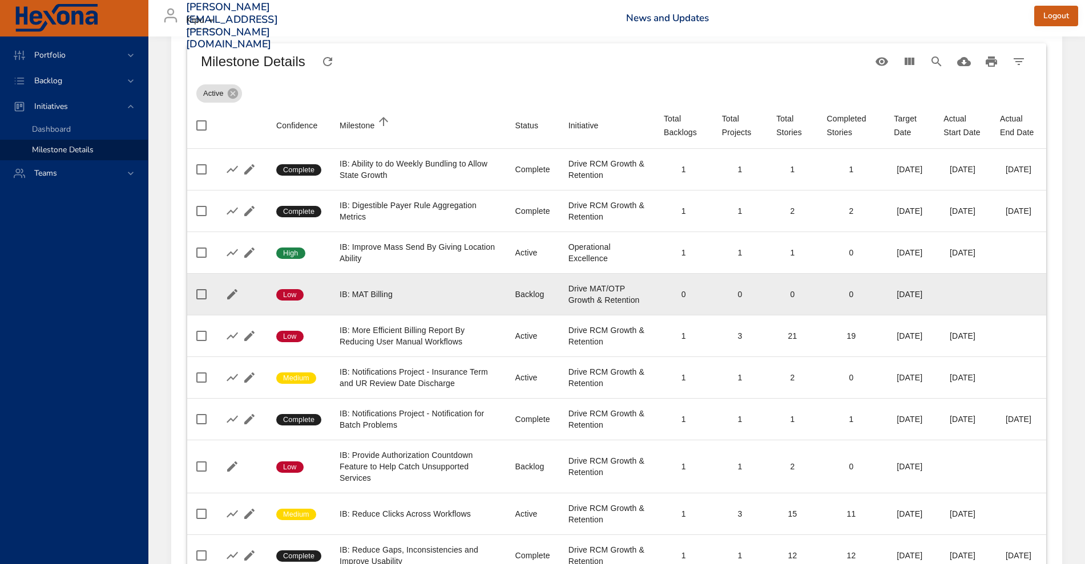
scroll to position [72, 0]
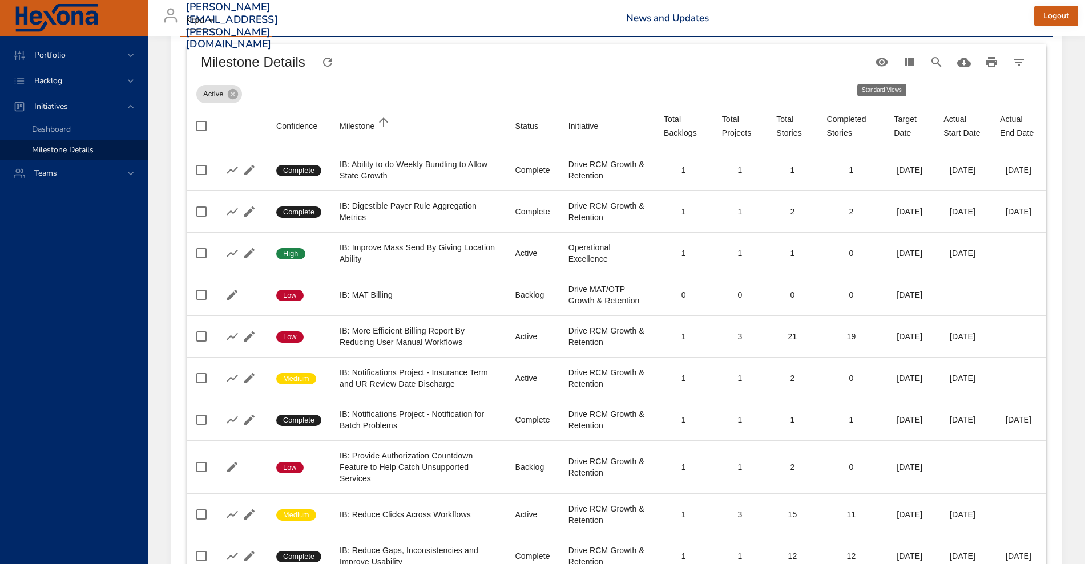
click at [883, 58] on icon "Table Toolbar" at bounding box center [881, 62] width 13 height 9
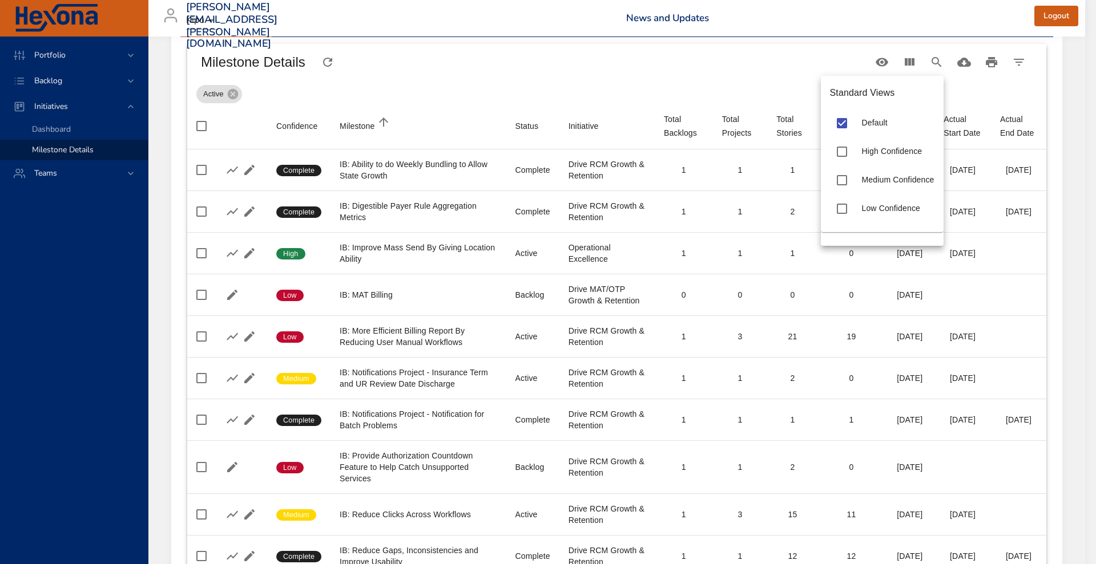
click at [907, 59] on div at bounding box center [548, 282] width 1096 height 564
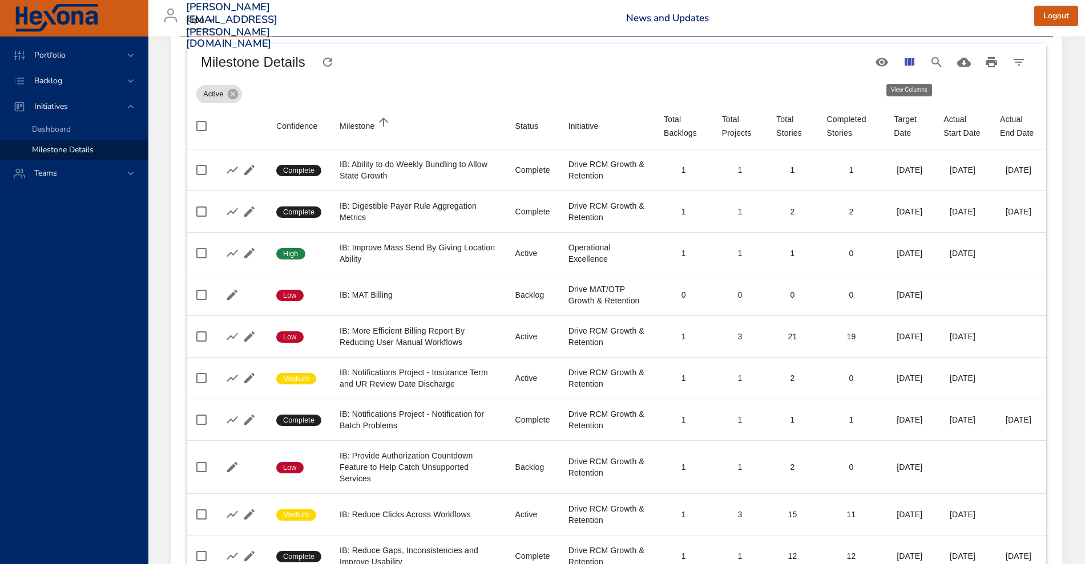
click at [912, 66] on icon "View Columns" at bounding box center [909, 62] width 14 height 14
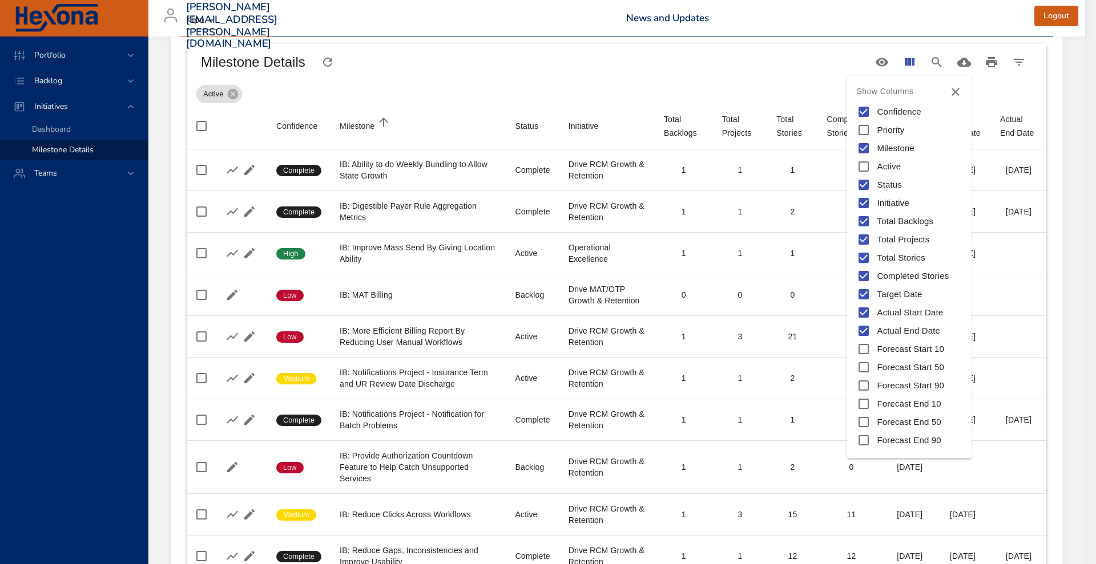
click at [912, 66] on div at bounding box center [548, 282] width 1096 height 564
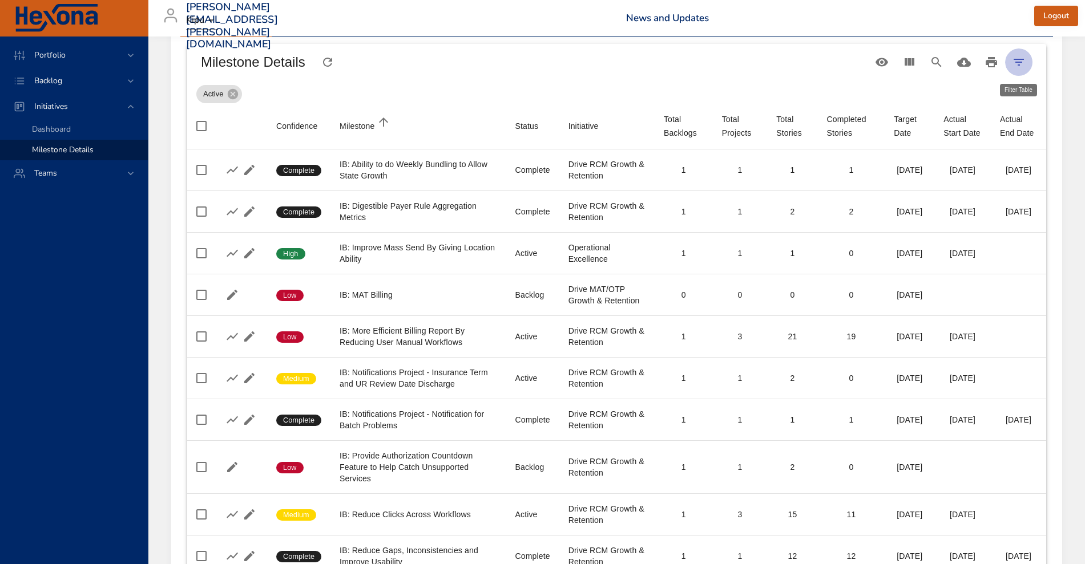
click at [1012, 60] on icon "Filter Table" at bounding box center [1019, 62] width 14 height 14
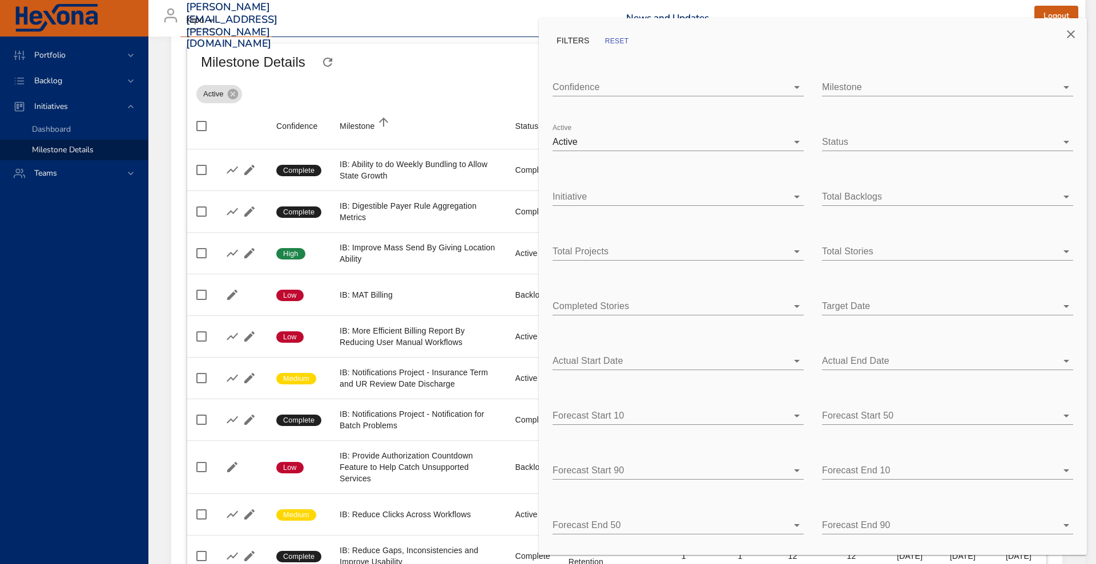
click at [519, 58] on div at bounding box center [548, 282] width 1096 height 564
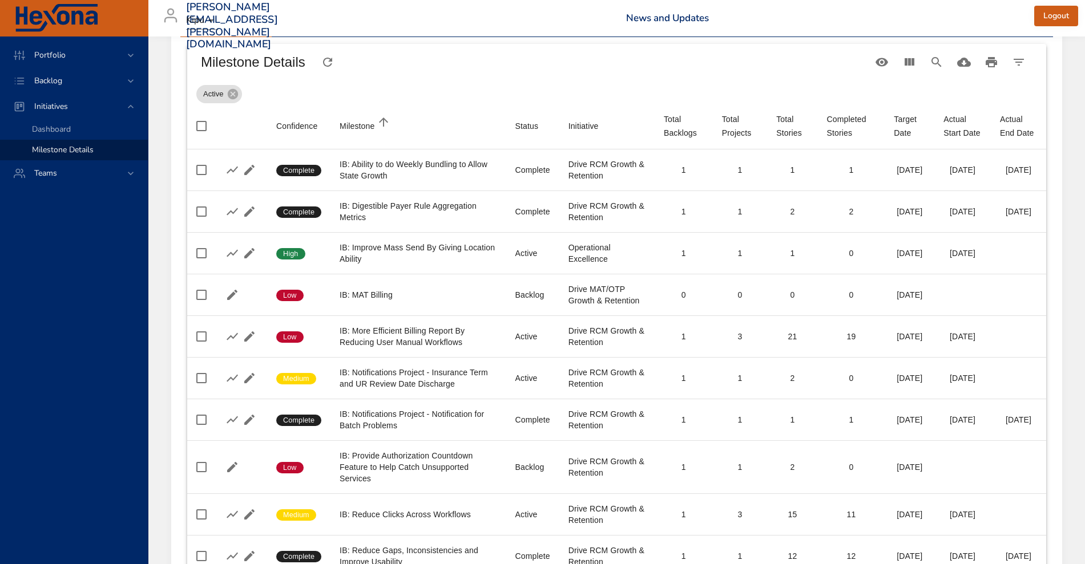
click at [890, 58] on button "Table Toolbar" at bounding box center [881, 62] width 27 height 27
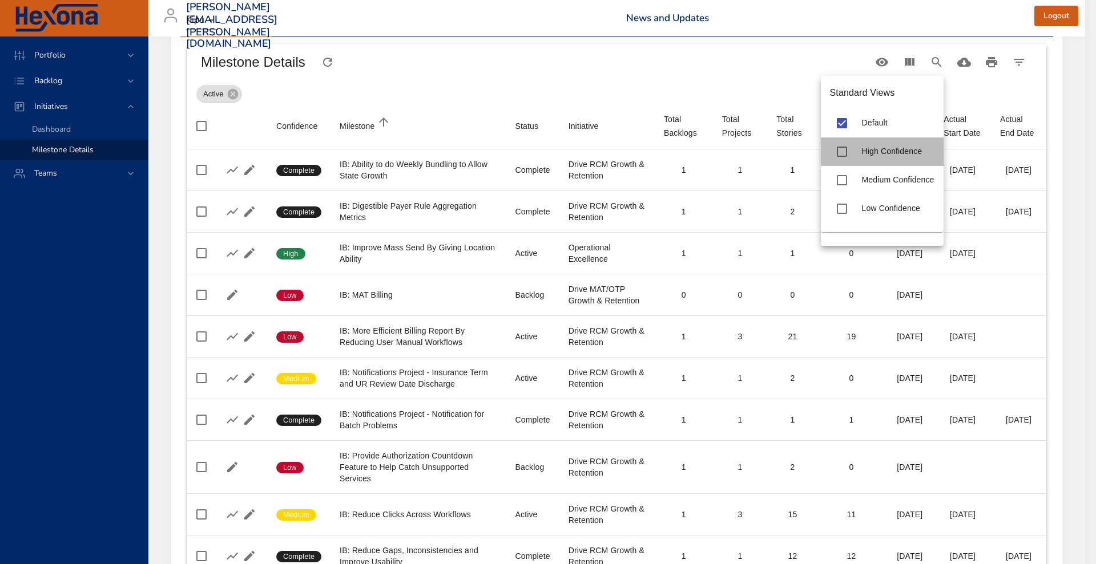
click at [864, 156] on div "High Confidence" at bounding box center [898, 152] width 72 height 12
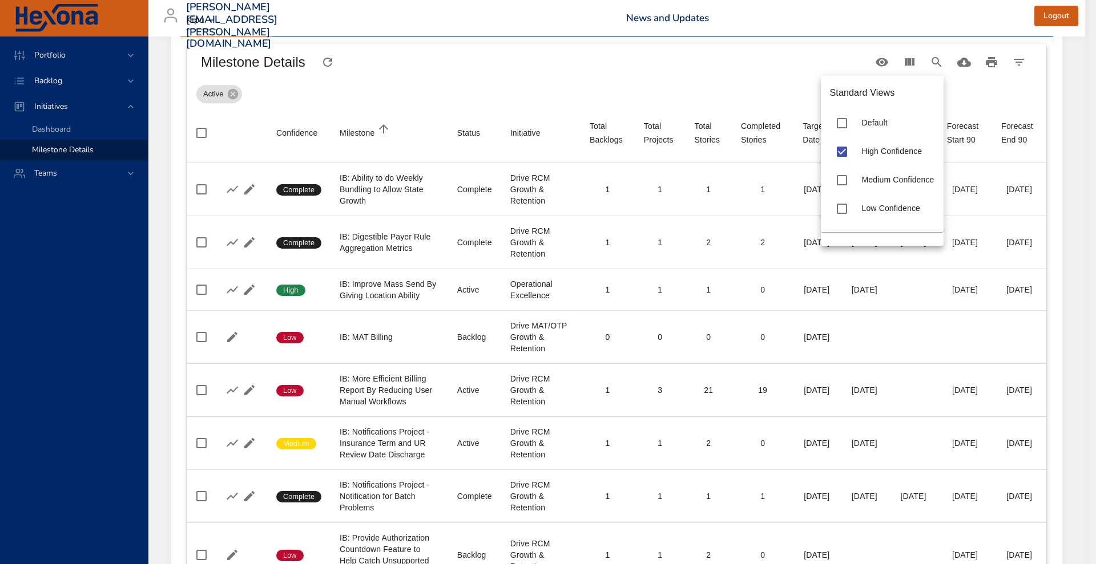
click at [875, 190] on div "Medium Confidence" at bounding box center [882, 180] width 123 height 29
click at [866, 220] on div "Low Confidence" at bounding box center [882, 209] width 123 height 29
click at [827, 123] on div "Default" at bounding box center [882, 123] width 123 height 29
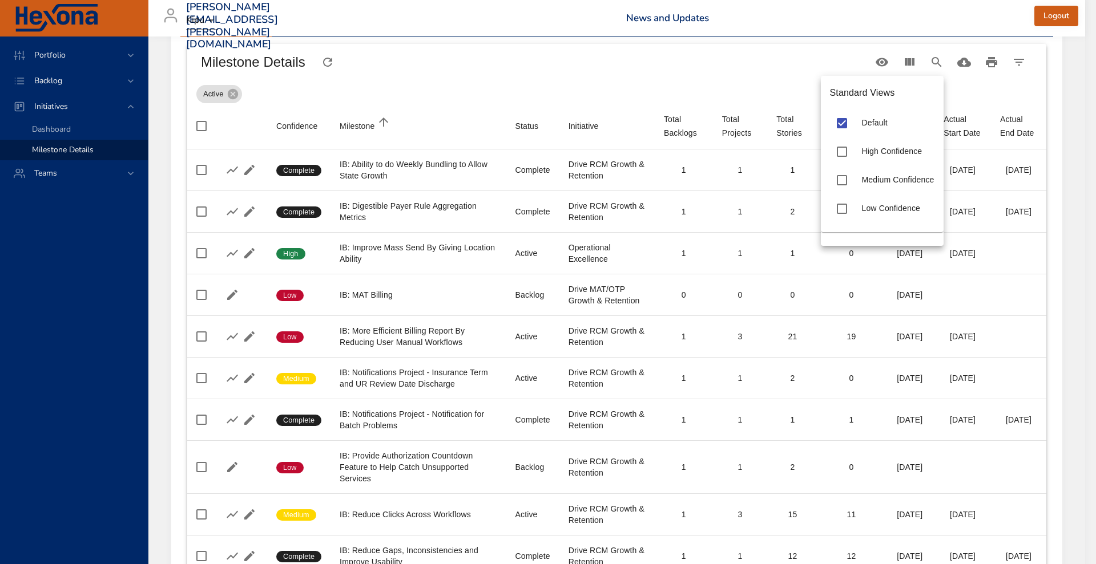
click at [575, 51] on div at bounding box center [548, 282] width 1096 height 564
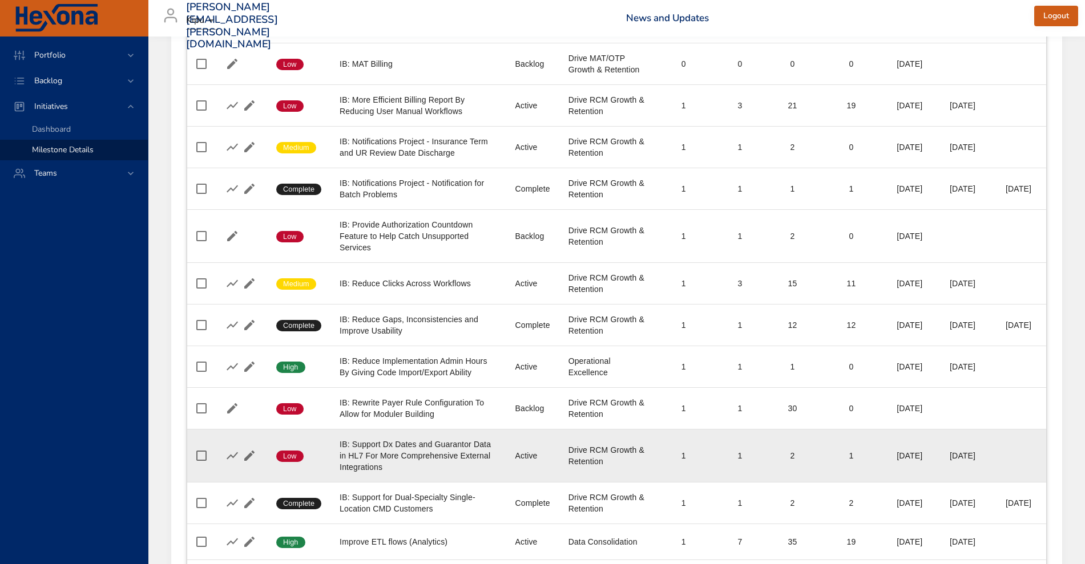
scroll to position [305, 0]
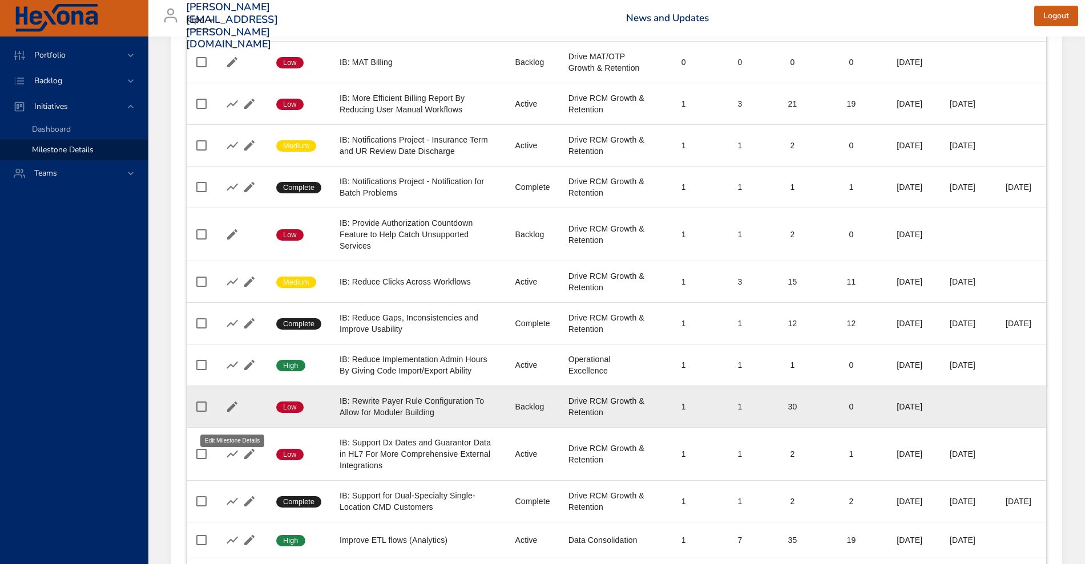
click at [236, 412] on icon "button" at bounding box center [232, 407] width 14 height 14
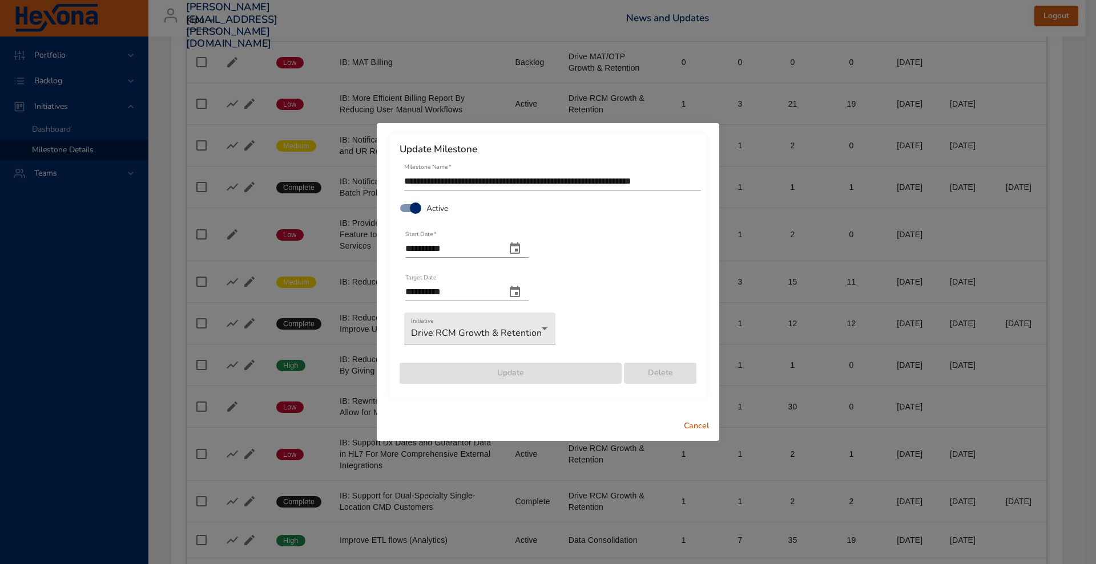
click at [520, 253] on icon "change date" at bounding box center [515, 248] width 10 height 11
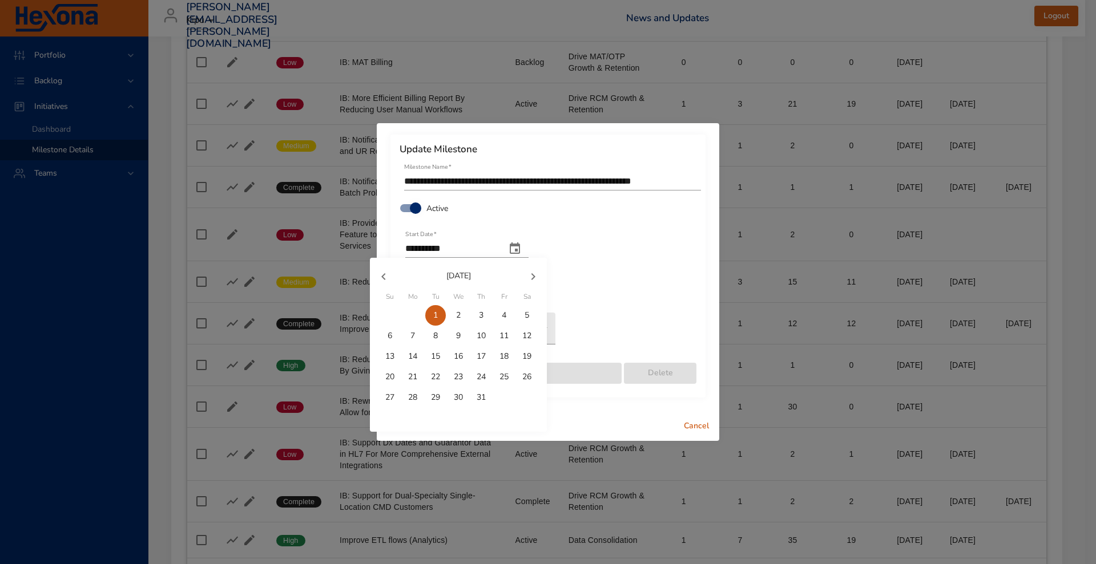
click at [524, 283] on button "button" at bounding box center [532, 276] width 27 height 27
click at [409, 322] on button "1" at bounding box center [412, 315] width 21 height 21
type input "**********"
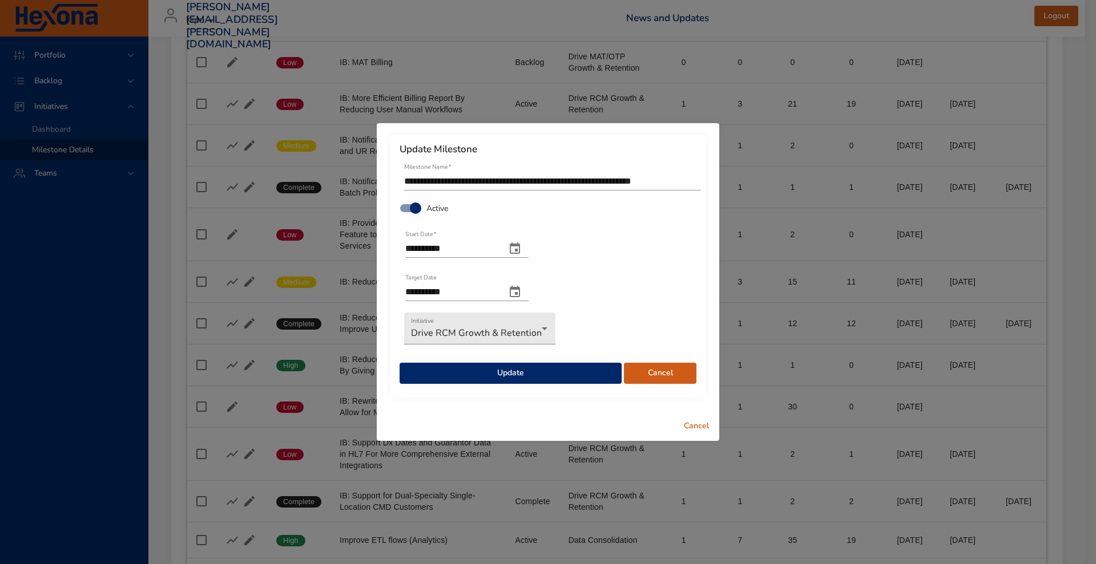
click at [527, 300] on button "change end date" at bounding box center [514, 291] width 27 height 27
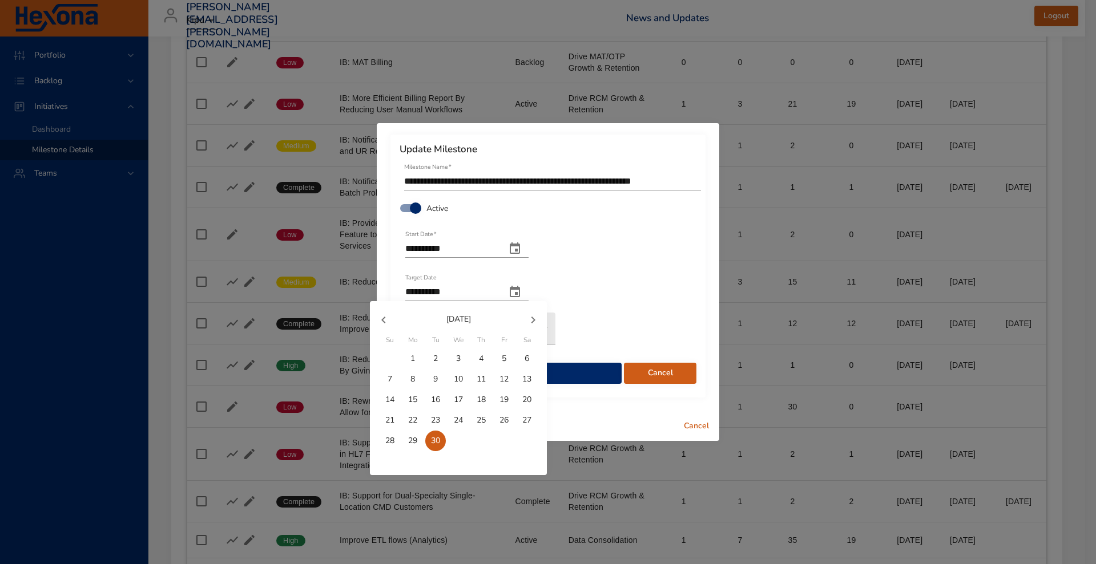
click at [531, 316] on icon "button" at bounding box center [533, 320] width 14 height 14
click at [385, 467] on button "30" at bounding box center [390, 461] width 21 height 21
type input "**********"
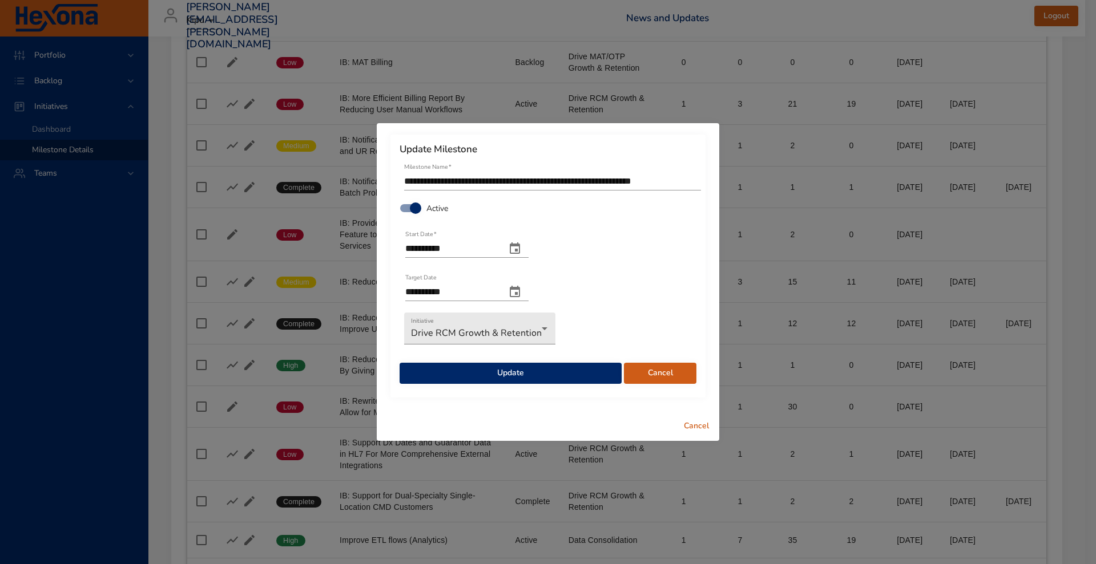
click at [488, 374] on span "Update" at bounding box center [511, 373] width 204 height 14
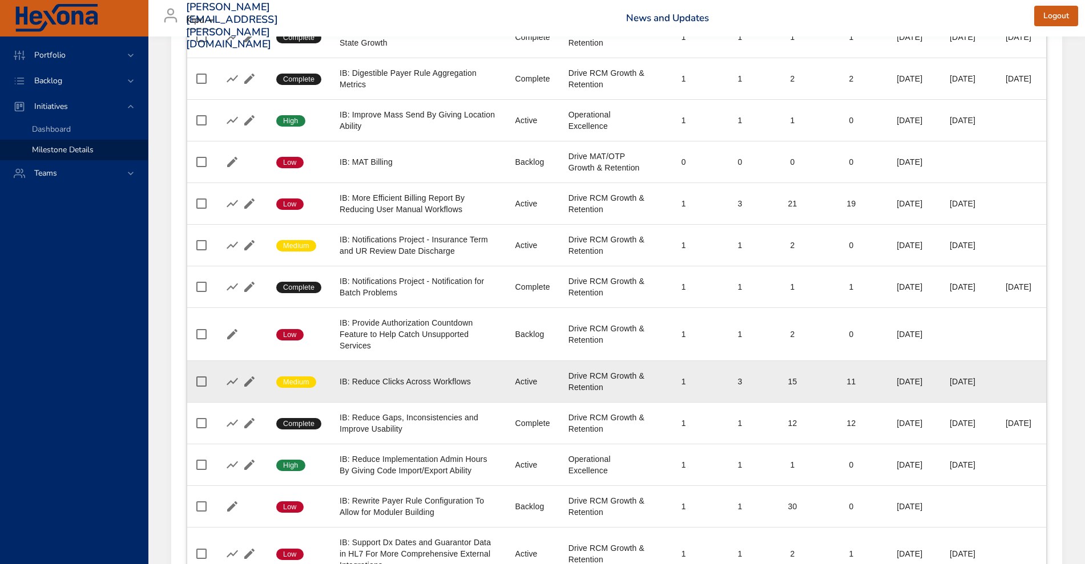
scroll to position [204, 0]
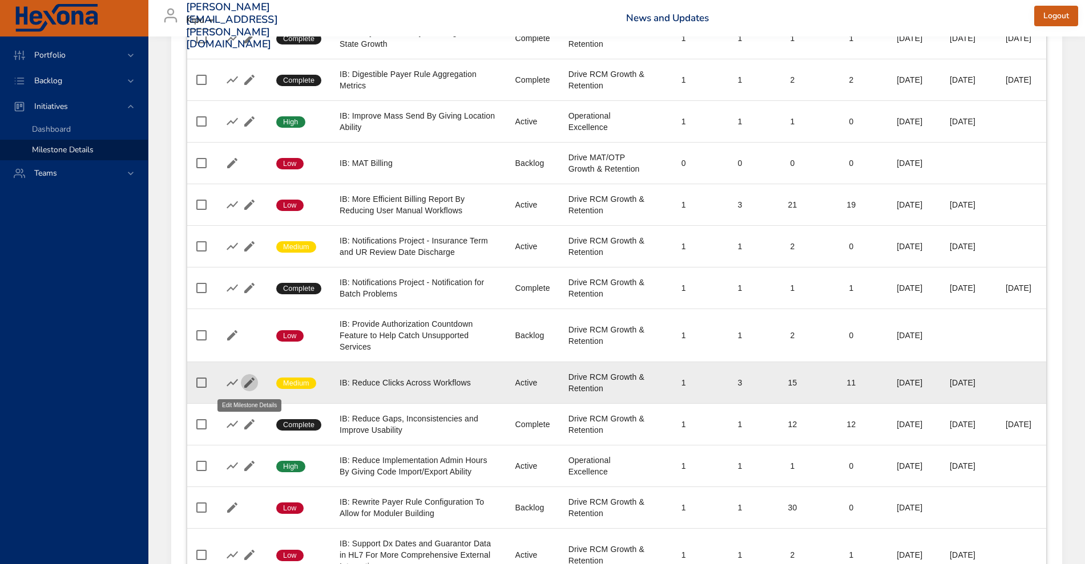
click at [247, 380] on icon "button" at bounding box center [250, 383] width 14 height 14
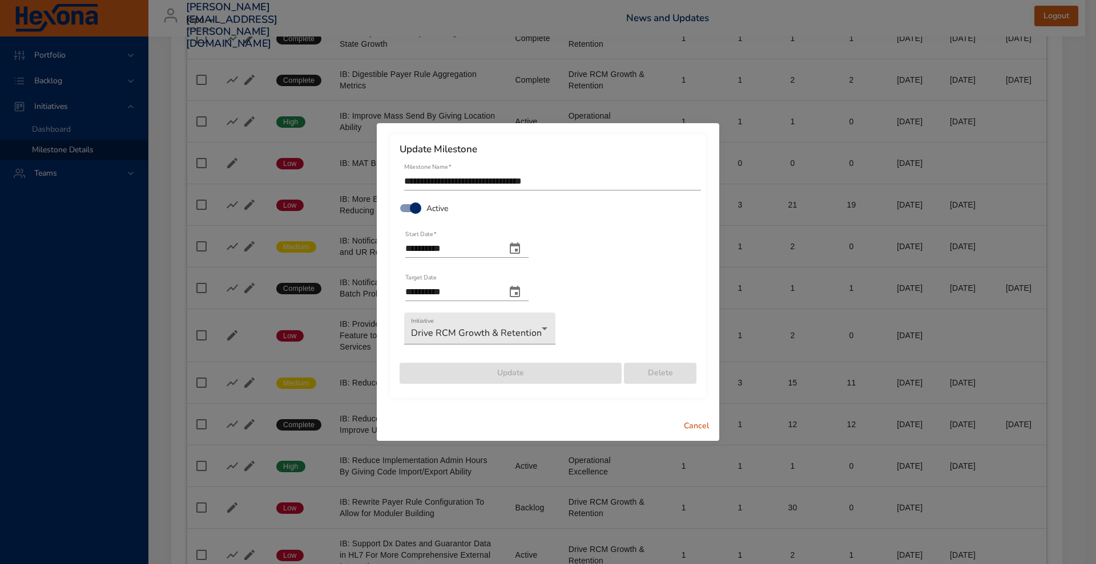
click at [522, 290] on icon "change end date" at bounding box center [515, 292] width 14 height 14
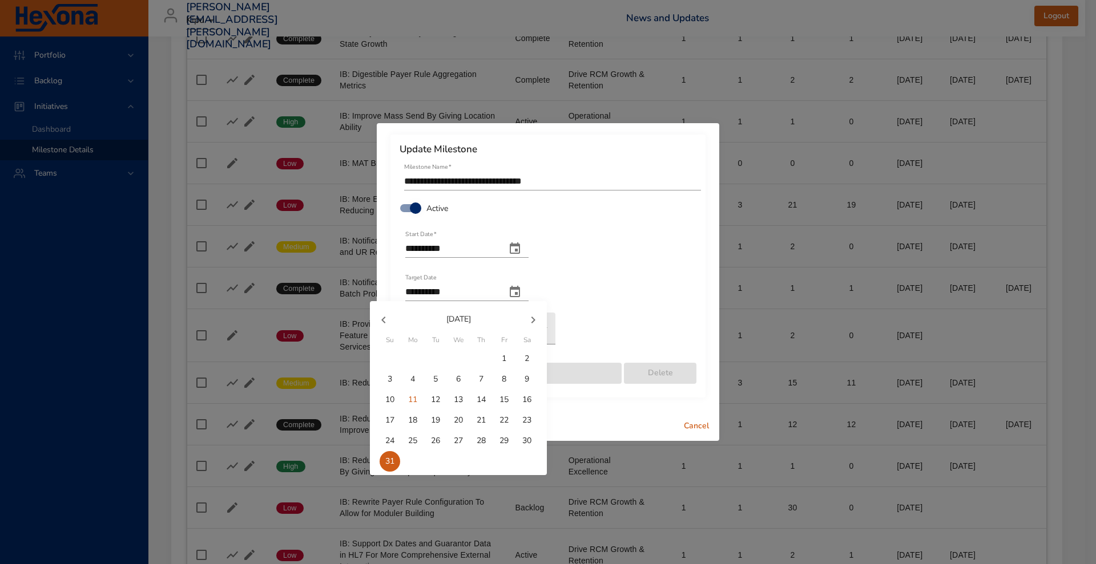
click at [524, 317] on button "button" at bounding box center [532, 319] width 27 height 27
click at [444, 443] on span "30" at bounding box center [435, 440] width 21 height 11
type input "**********"
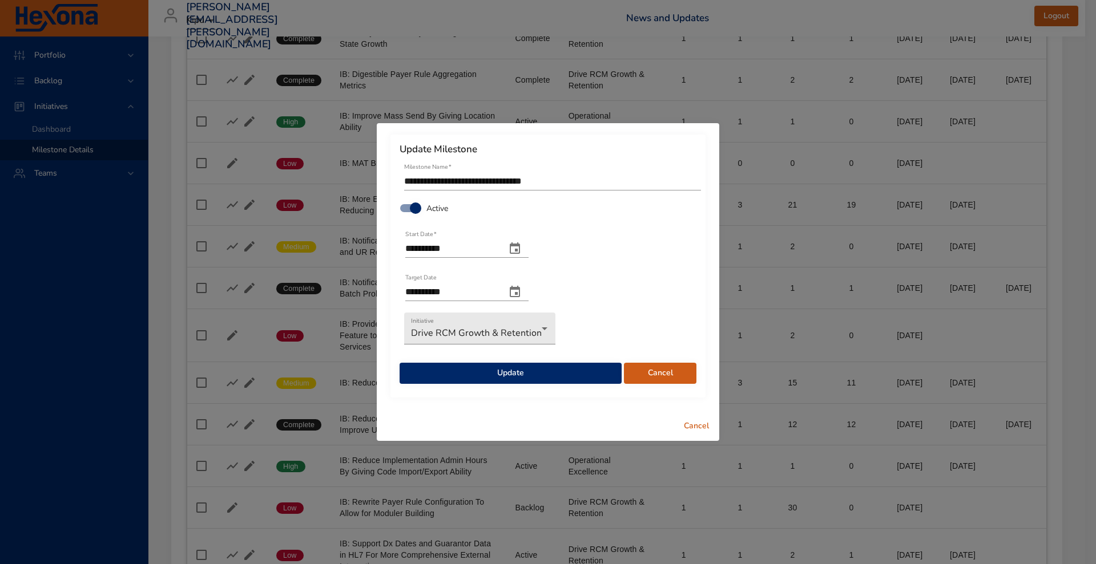
click at [706, 433] on button "Cancel" at bounding box center [696, 426] width 37 height 21
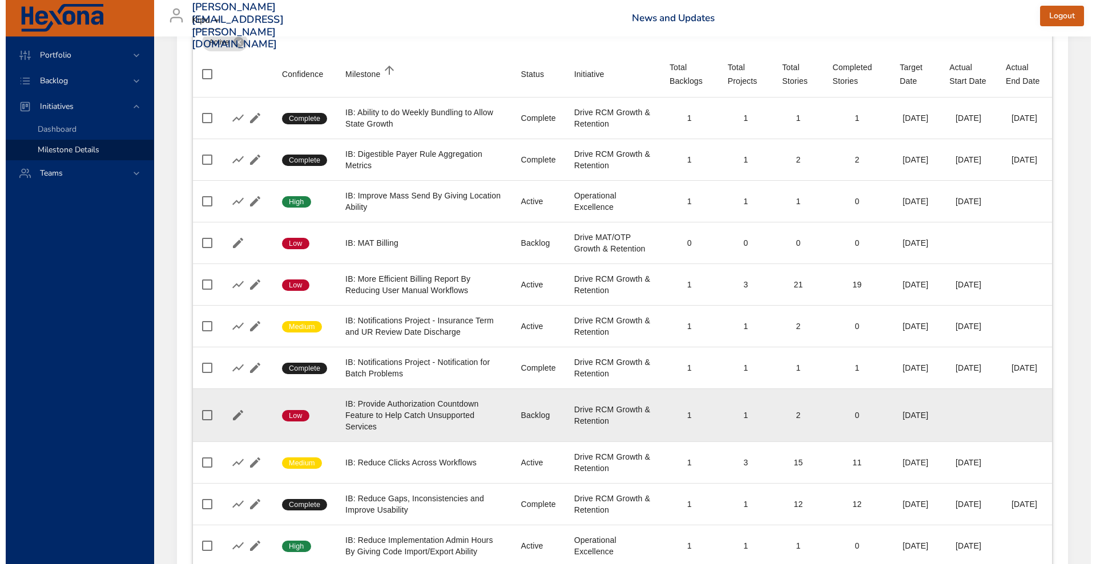
scroll to position [107, 0]
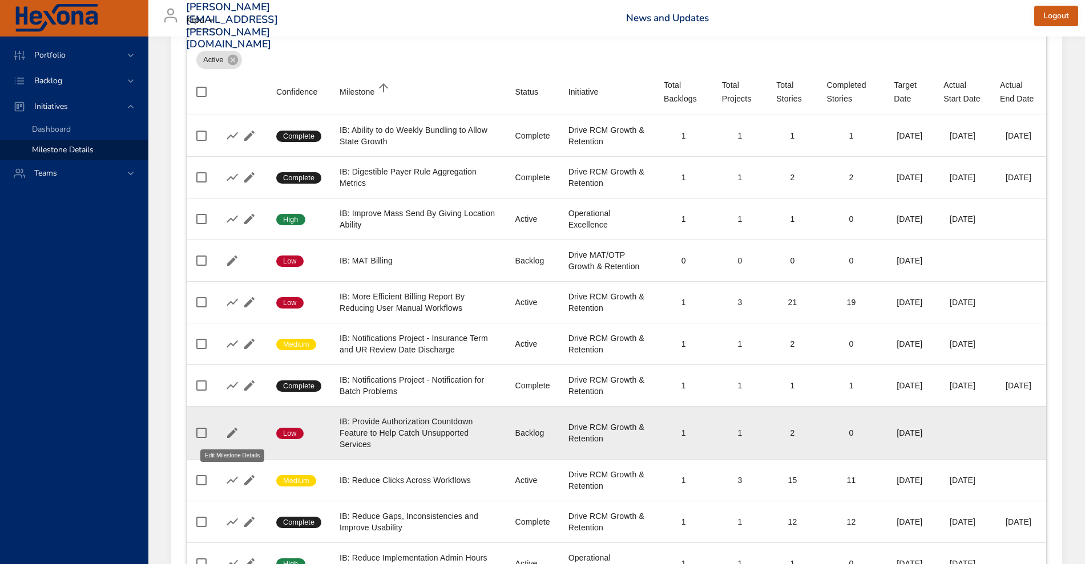
click at [229, 430] on icon "button" at bounding box center [232, 433] width 14 height 14
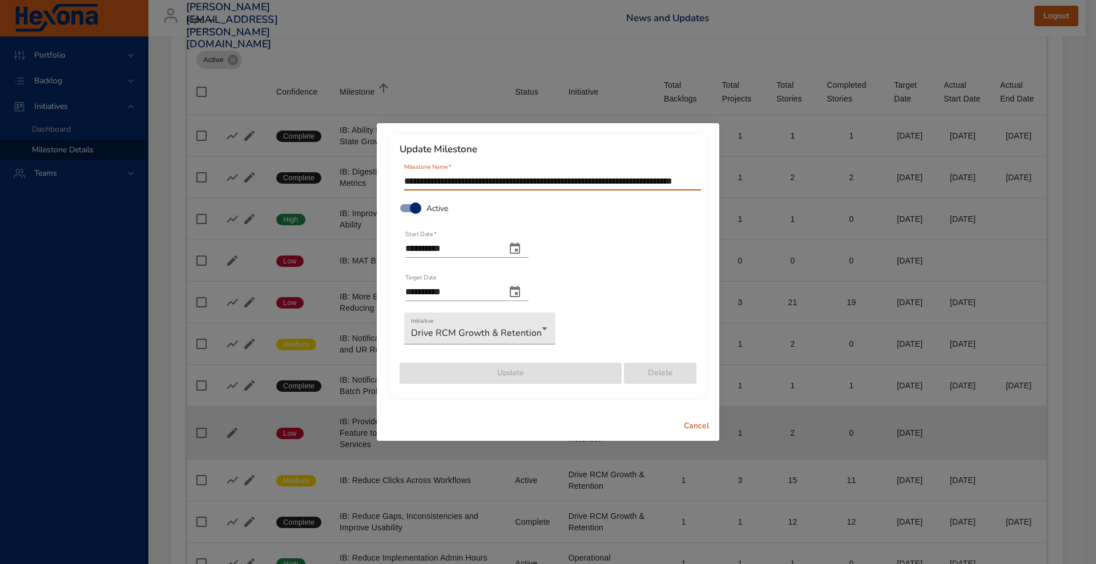
scroll to position [0, 39]
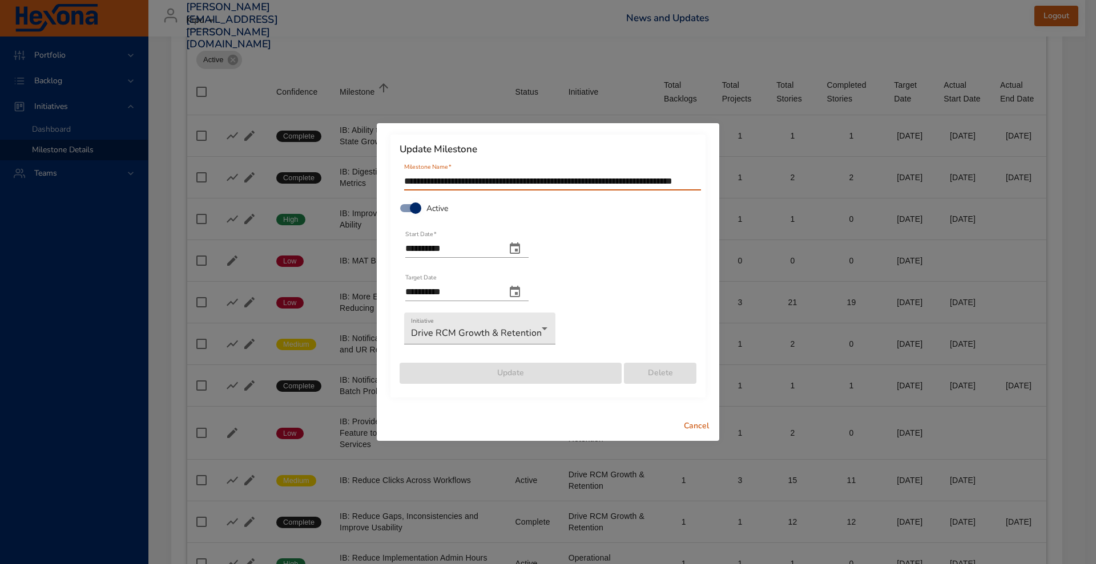
click at [522, 248] on icon "change date" at bounding box center [515, 249] width 14 height 14
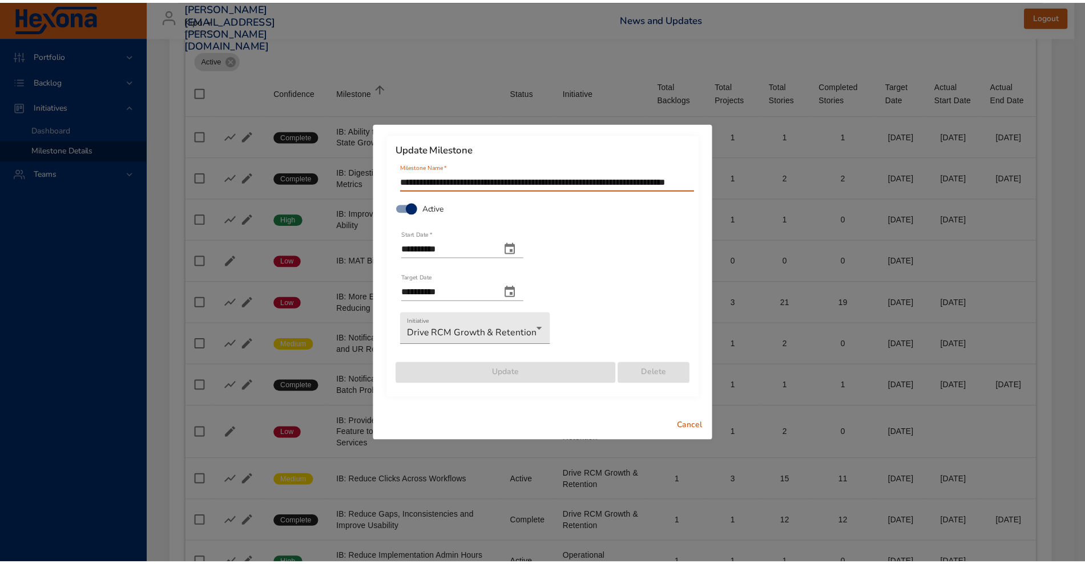
scroll to position [0, 0]
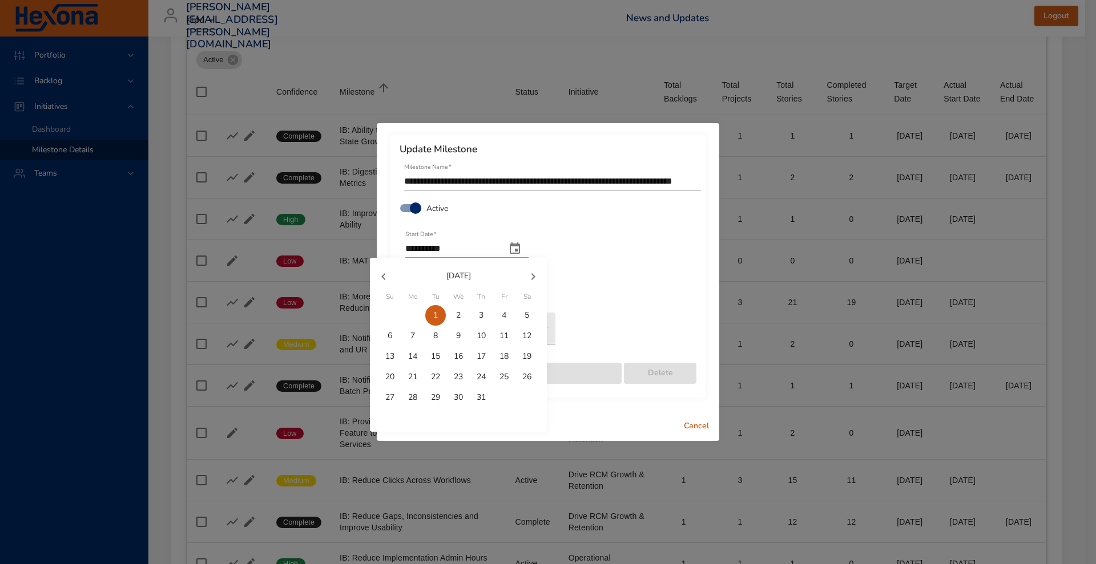
click at [542, 283] on button "button" at bounding box center [532, 276] width 27 height 27
click at [401, 318] on div "31" at bounding box center [389, 315] width 23 height 21
click at [405, 318] on span "1" at bounding box center [412, 315] width 21 height 11
type input "**********"
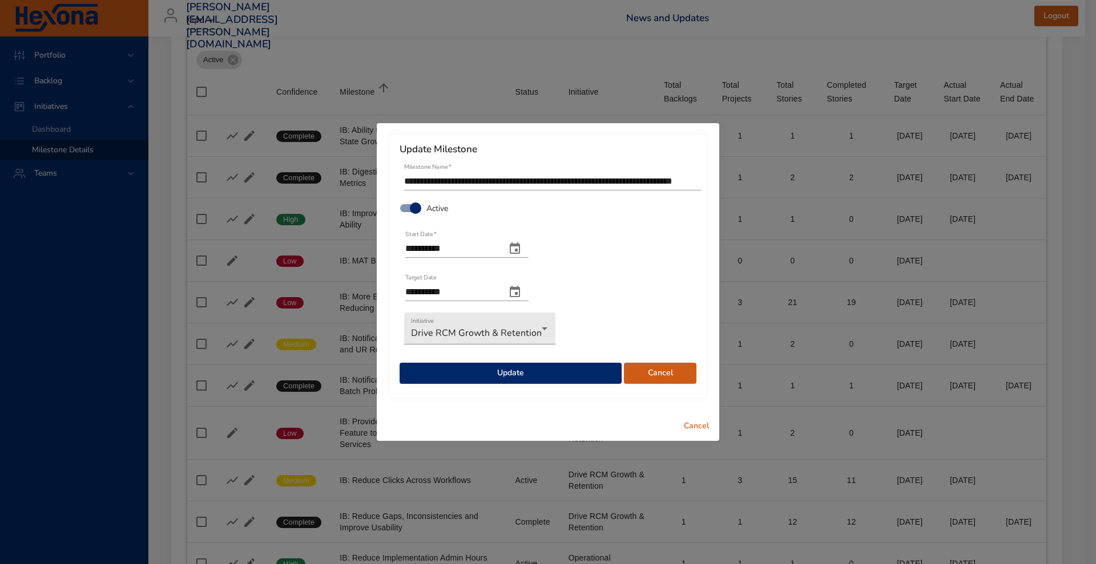
click at [528, 287] on button "change end date" at bounding box center [514, 291] width 27 height 27
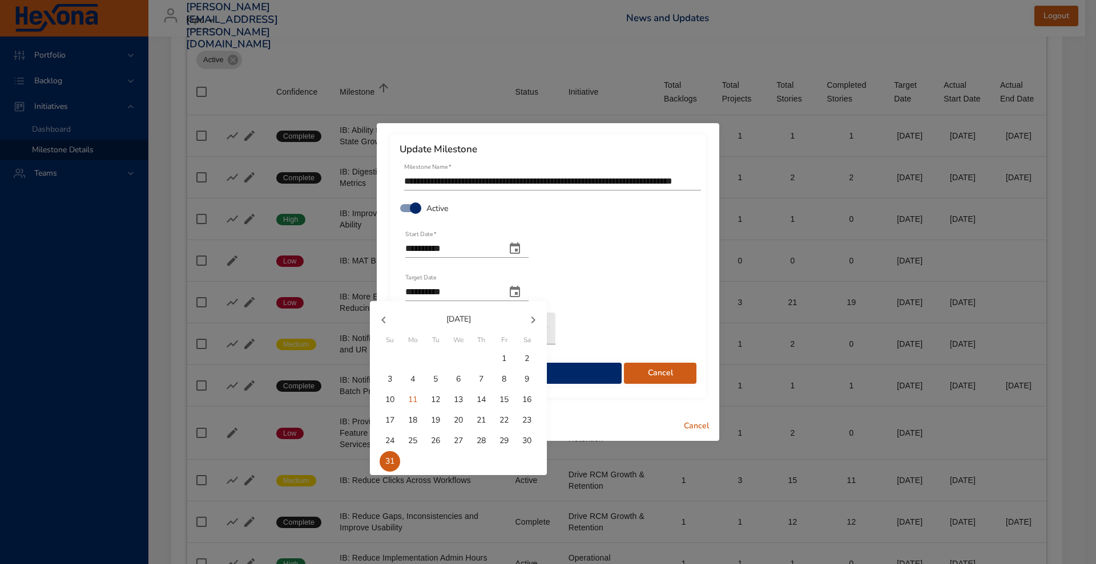
click at [524, 322] on button "button" at bounding box center [532, 319] width 27 height 27
click at [438, 434] on button "30" at bounding box center [435, 441] width 21 height 21
type input "**********"
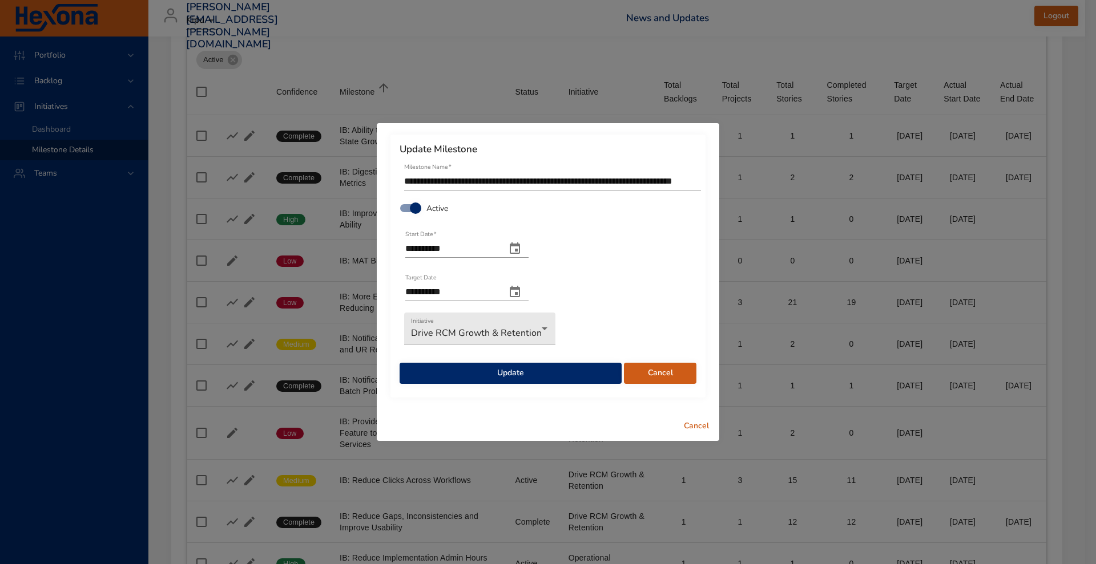
click at [502, 378] on span "Update" at bounding box center [511, 373] width 204 height 14
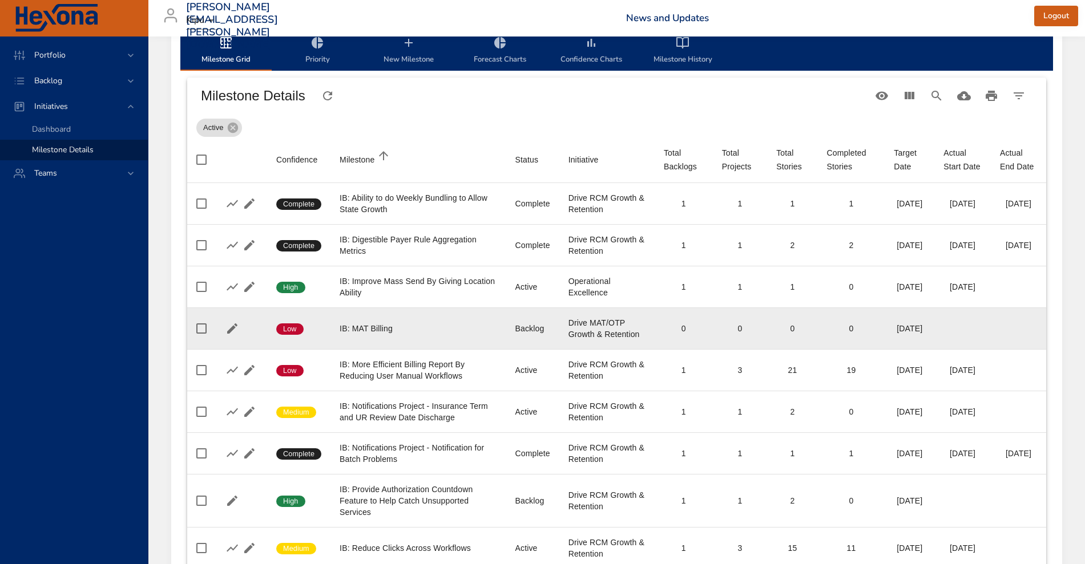
scroll to position [29, 0]
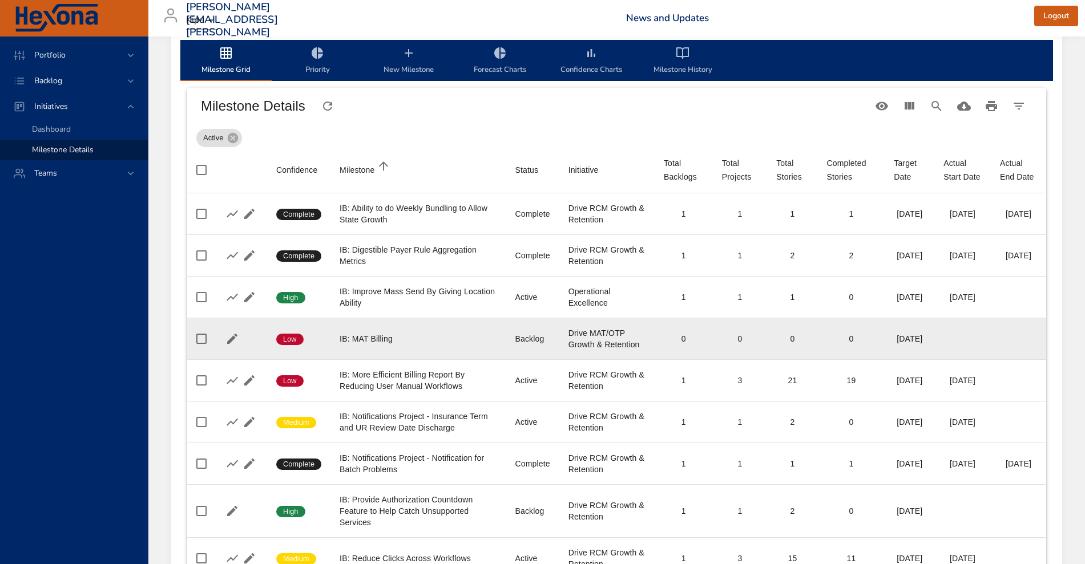
drag, startPoint x: 420, startPoint y: 332, endPoint x: 239, endPoint y: 334, distance: 180.9
click at [239, 334] on button "button" at bounding box center [232, 338] width 17 height 17
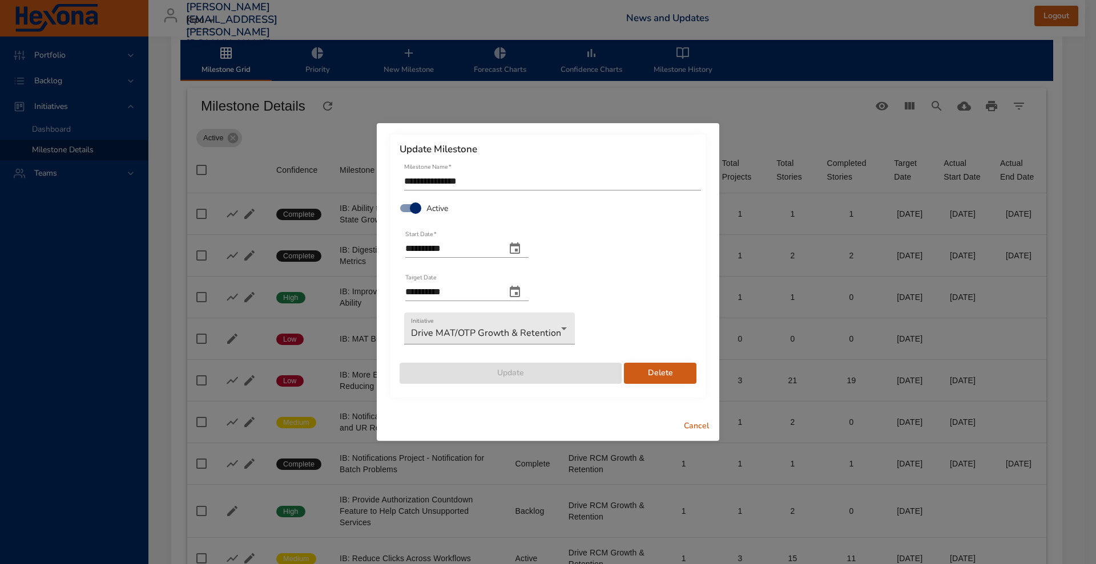
click at [696, 423] on span "Cancel" at bounding box center [696, 426] width 27 height 14
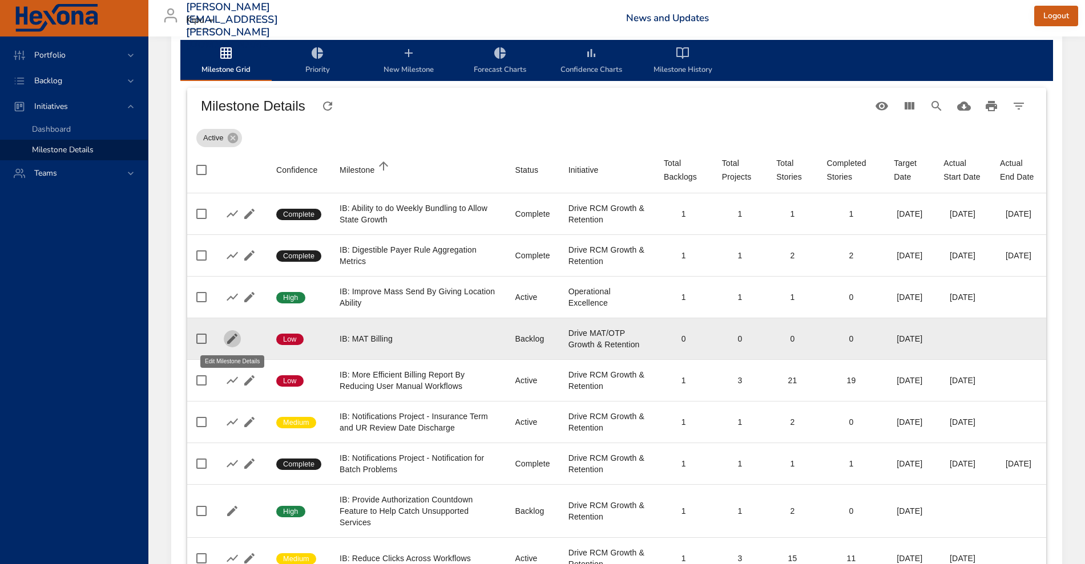
click at [233, 333] on icon "button" at bounding box center [232, 339] width 14 height 14
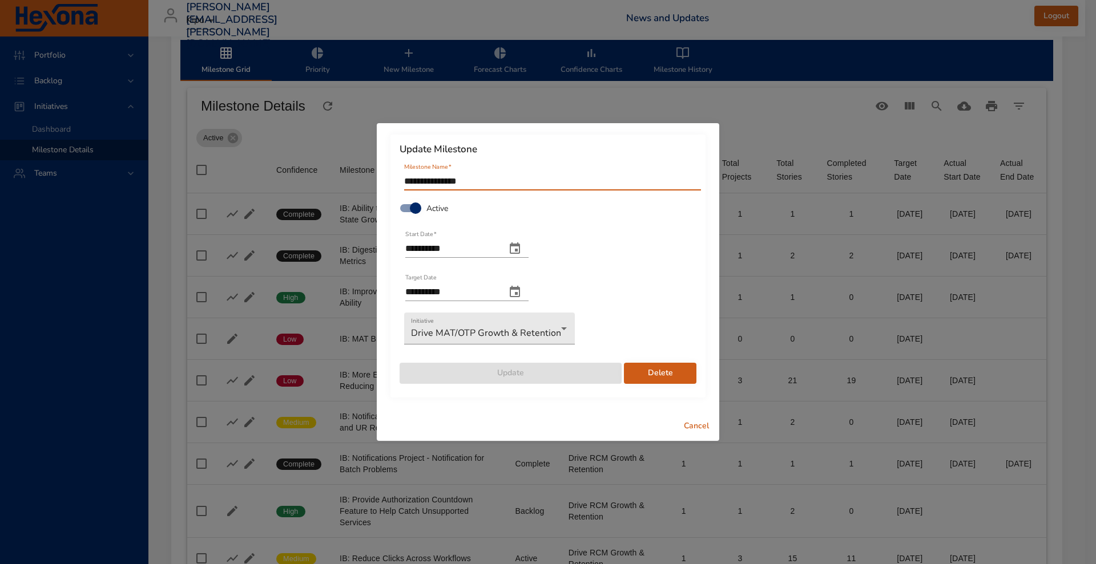
click at [678, 380] on span "Delete" at bounding box center [660, 373] width 54 height 14
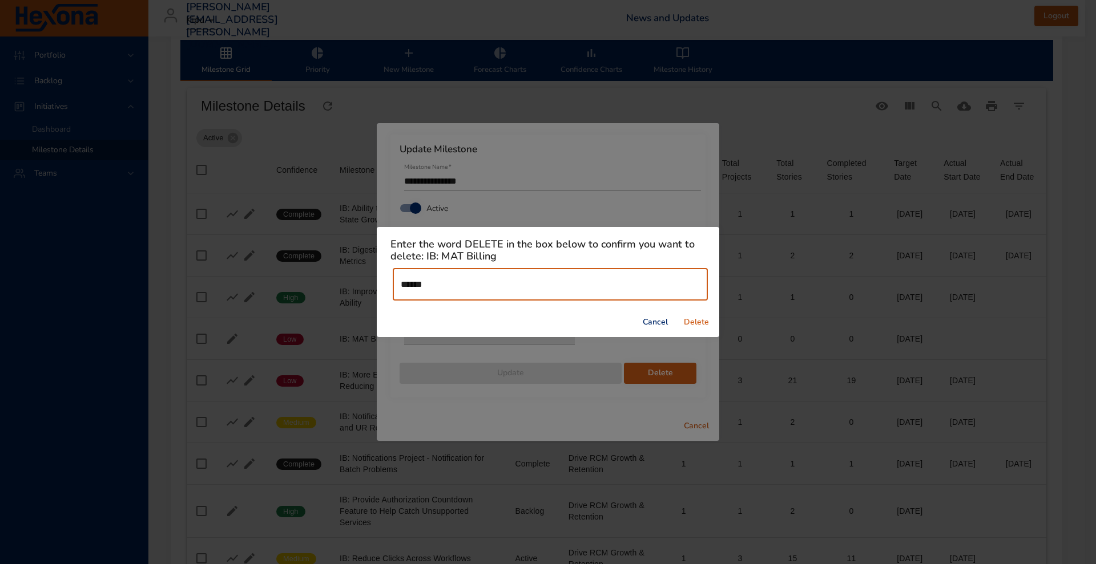
type input "******"
click at [706, 322] on span "Delete" at bounding box center [696, 323] width 27 height 14
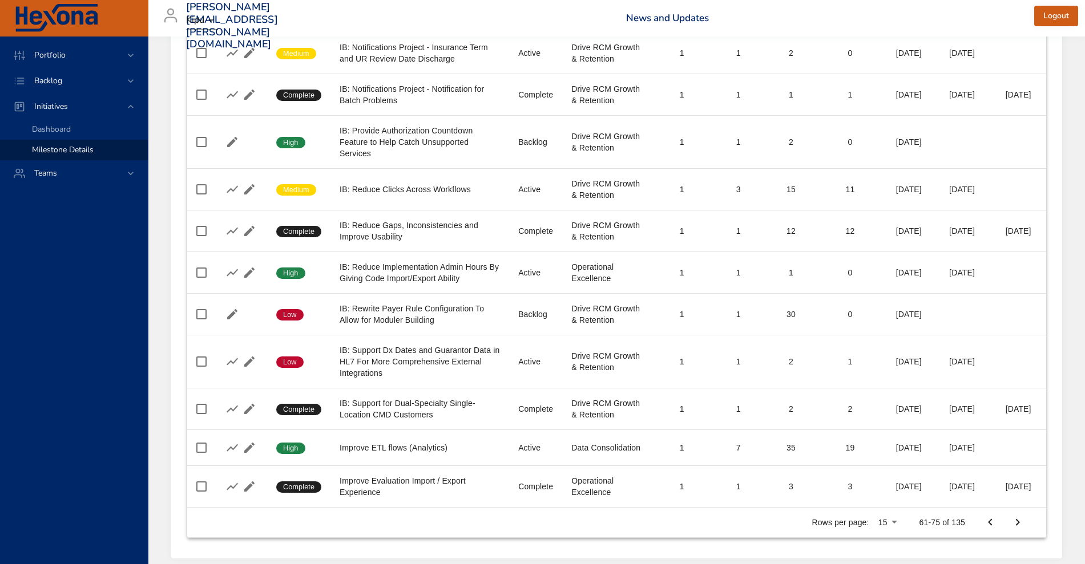
scroll to position [530, 0]
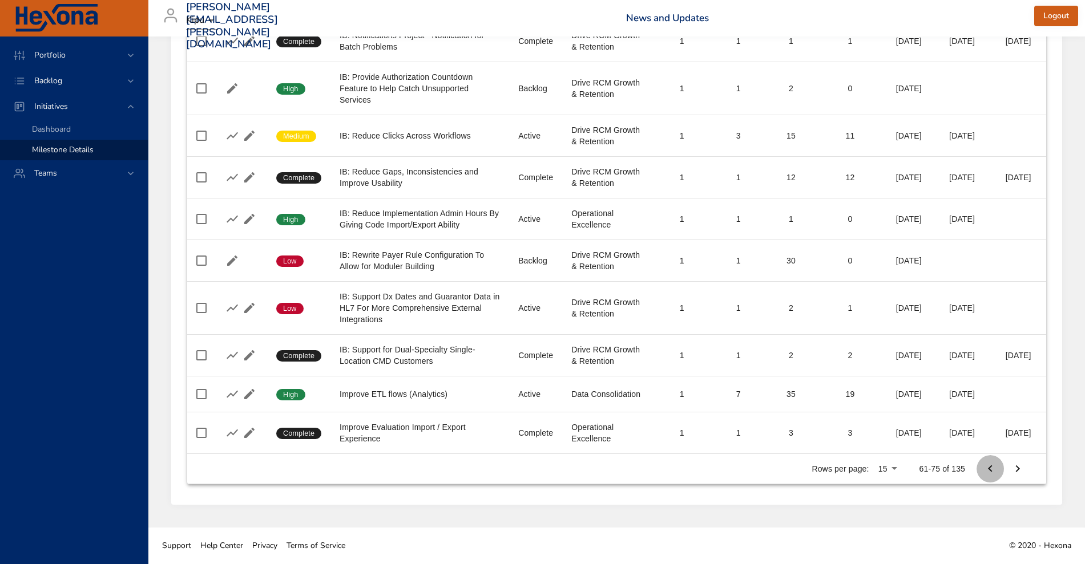
click at [980, 468] on button "Previous Page" at bounding box center [989, 468] width 27 height 27
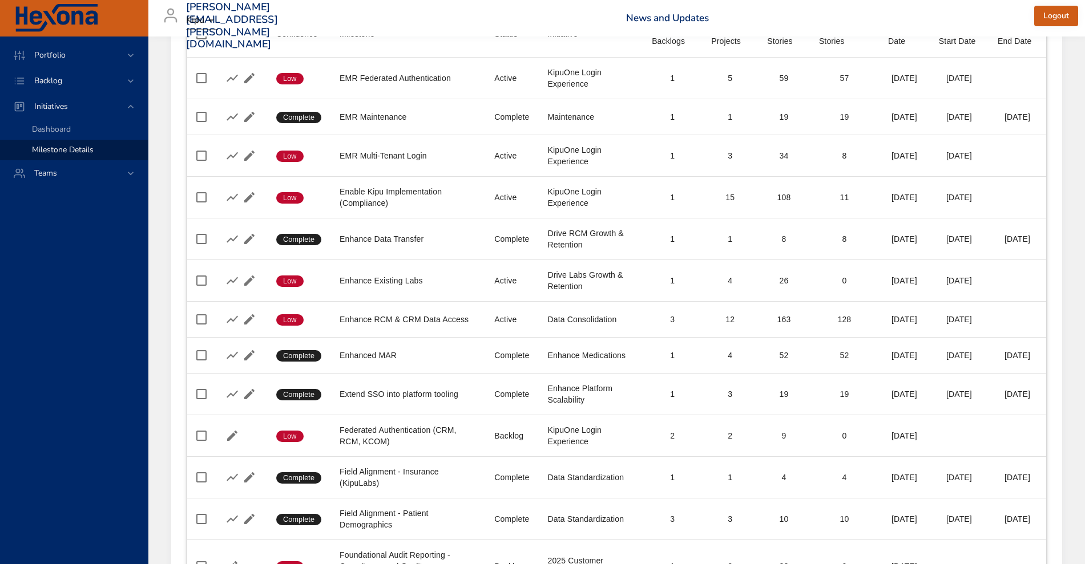
scroll to position [0, 0]
